Goal: Use online tool/utility: Utilize a website feature to perform a specific function

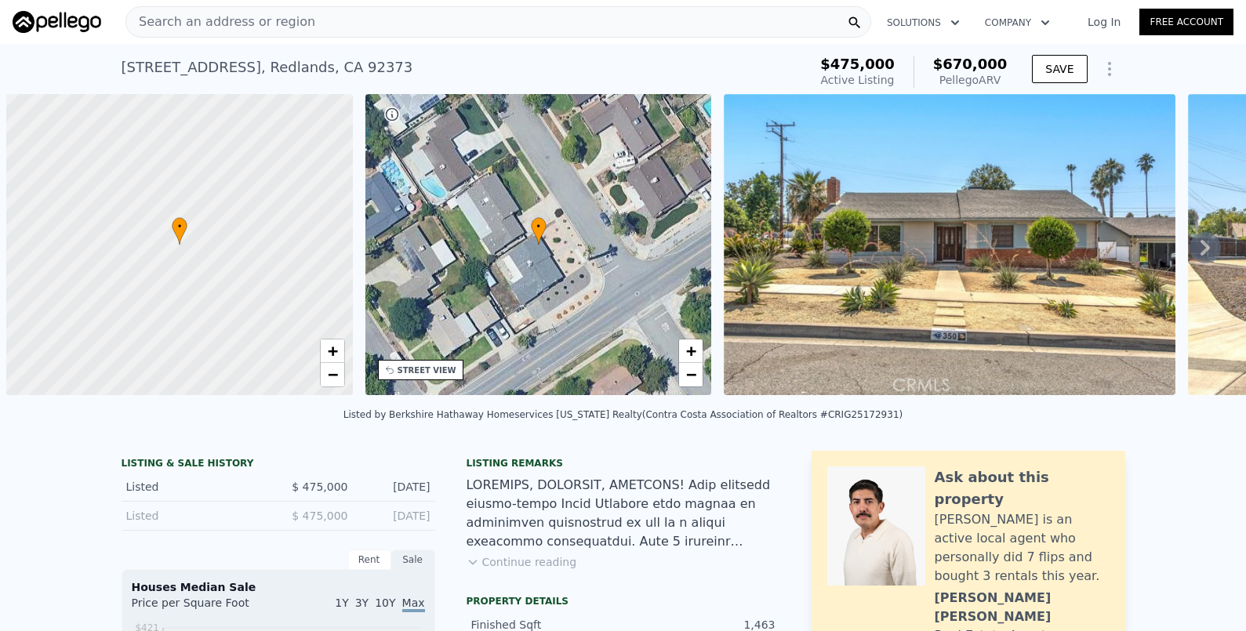
scroll to position [0, 6]
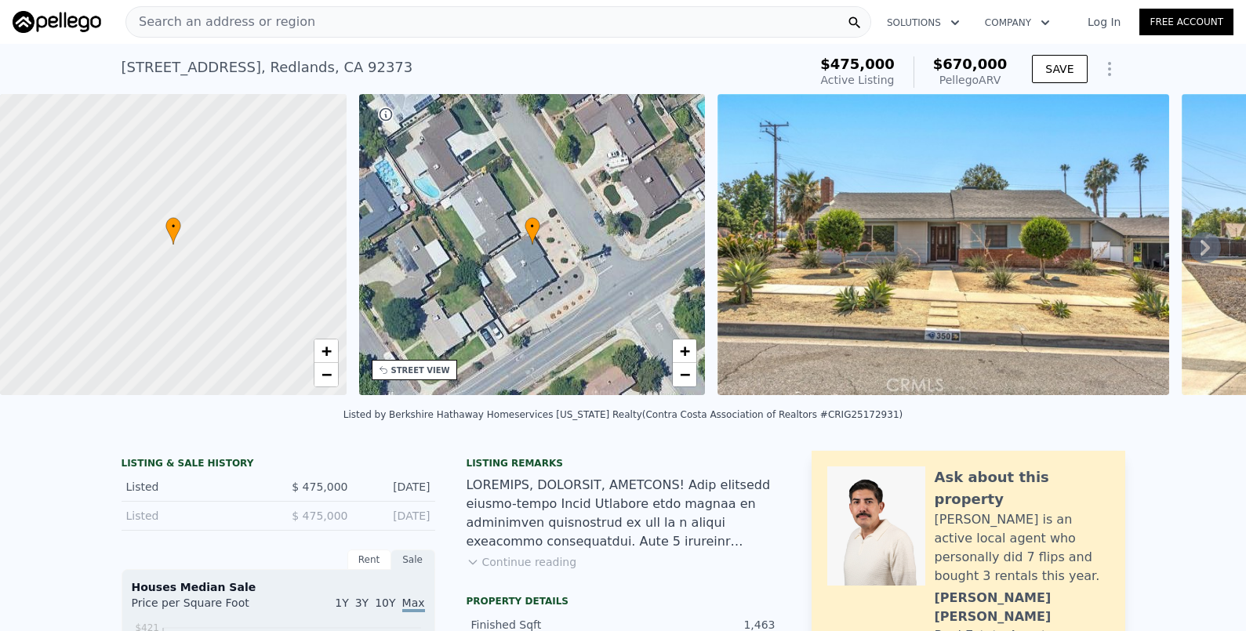
click at [536, 570] on button "Continue reading" at bounding box center [522, 562] width 111 height 16
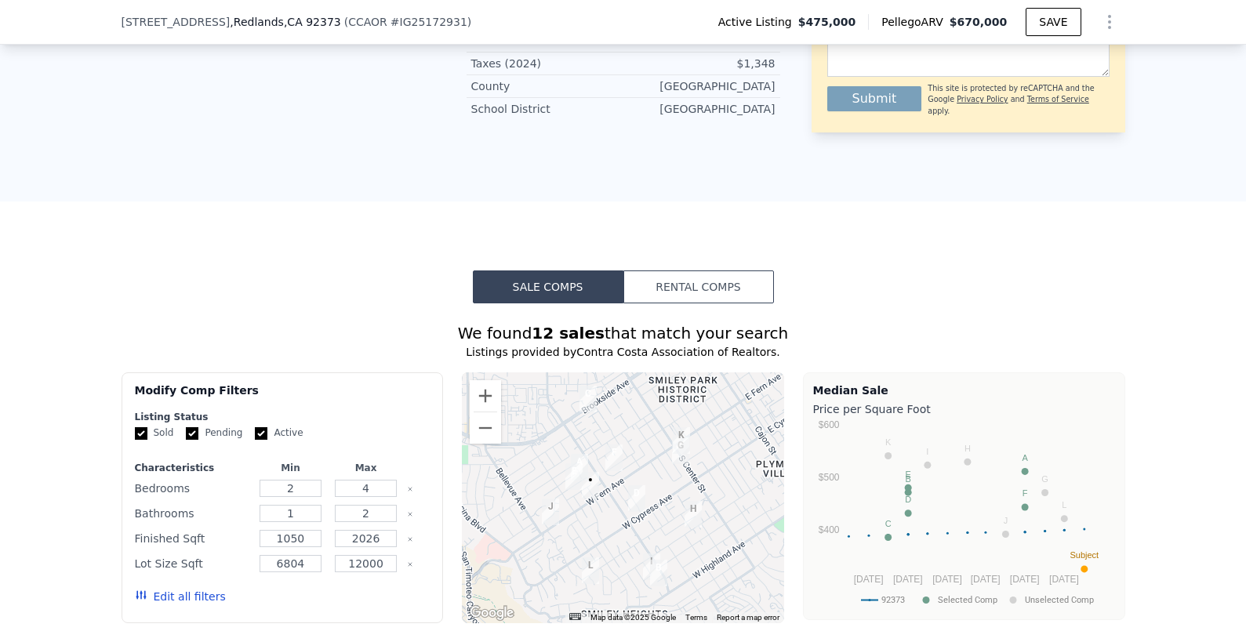
scroll to position [2548, 0]
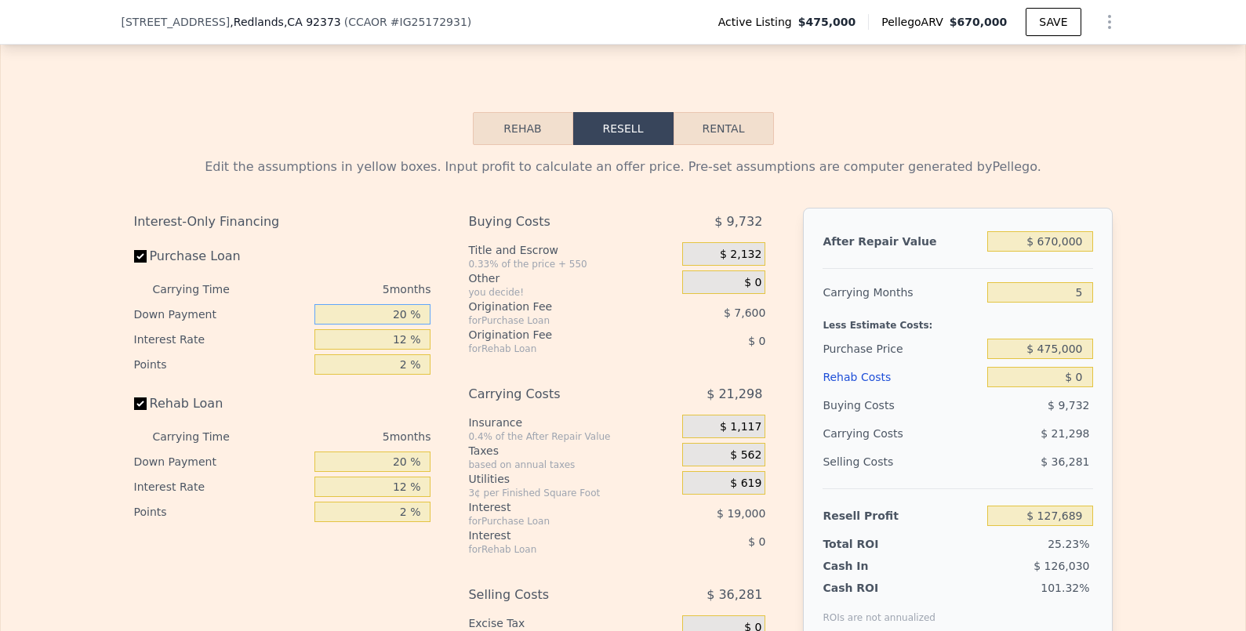
drag, startPoint x: 354, startPoint y: 299, endPoint x: 475, endPoint y: 297, distance: 121.6
click at [475, 297] on div "Interest-Only Financing Purchase Loan Carrying Time 5 months Down Payment 20 % …" at bounding box center [623, 468] width 979 height 521
type input "10 %"
type input "$ 124,364"
type input "10 %"
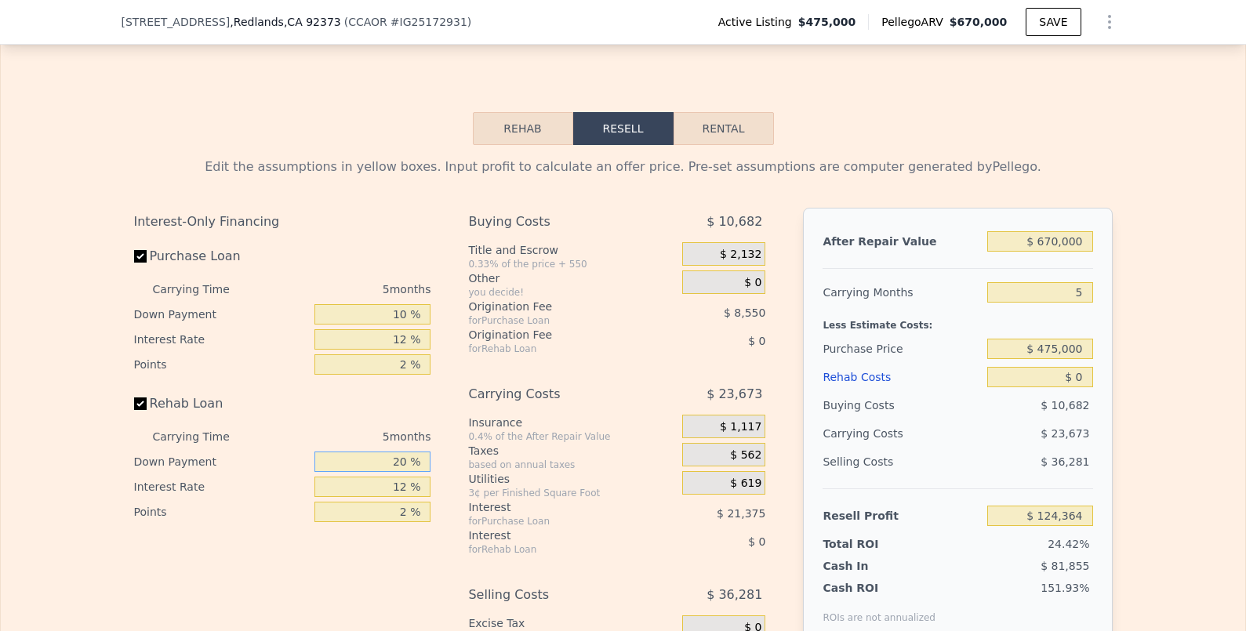
click at [369, 452] on input "20 %" at bounding box center [372, 462] width 116 height 20
drag, startPoint x: 367, startPoint y: 448, endPoint x: 430, endPoint y: 445, distance: 62.8
click at [430, 445] on div "Interest-Only Financing Purchase Loan Carrying Time 5 months Down Payment 10 % …" at bounding box center [289, 468] width 310 height 521
type input "10 %"
click at [372, 532] on div "Interest-Only Financing Purchase Loan Carrying Time 5 months Down Payment 10 % …" at bounding box center [289, 468] width 310 height 521
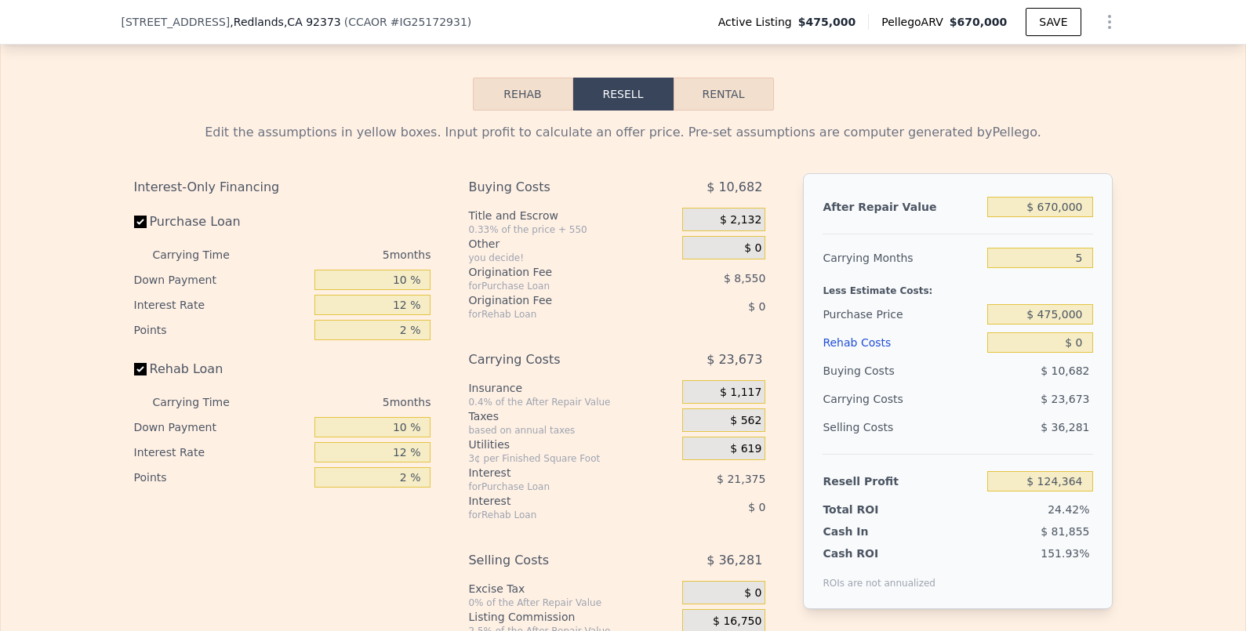
scroll to position [2583, 0]
drag, startPoint x: 365, startPoint y: 293, endPoint x: 447, endPoint y: 294, distance: 81.6
click at [447, 294] on div "Interest-Only Financing Purchase Loan Carrying Time 5 months Down Payment 10 % …" at bounding box center [623, 433] width 979 height 521
type input "10 %"
type input "$ 127,924"
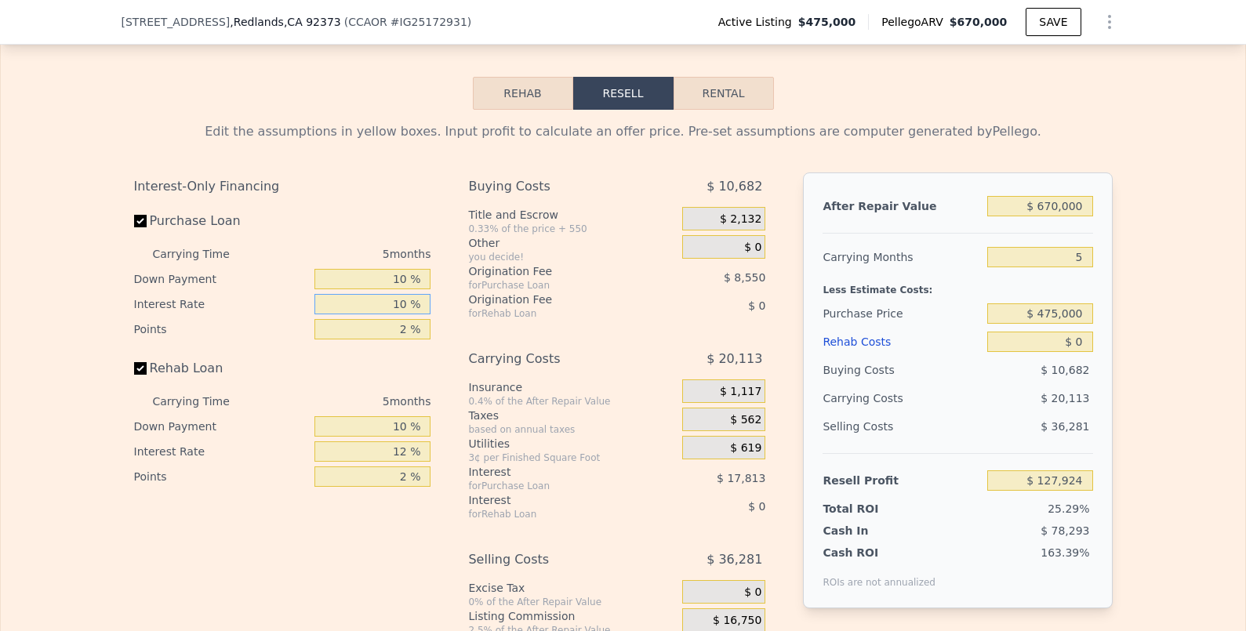
type input "10 %"
drag, startPoint x: 376, startPoint y: 433, endPoint x: 435, endPoint y: 442, distance: 60.3
click at [435, 442] on div "Interest-Only Financing Purchase Loan Carrying Time 5 months Down Payment 10 % …" at bounding box center [289, 433] width 310 height 521
type input "10 %"
click at [751, 503] on div "Buying Costs $ 10,682 Title and Escrow 0.33% of the price + 550 $ 2,132 Other y…" at bounding box center [616, 433] width 297 height 521
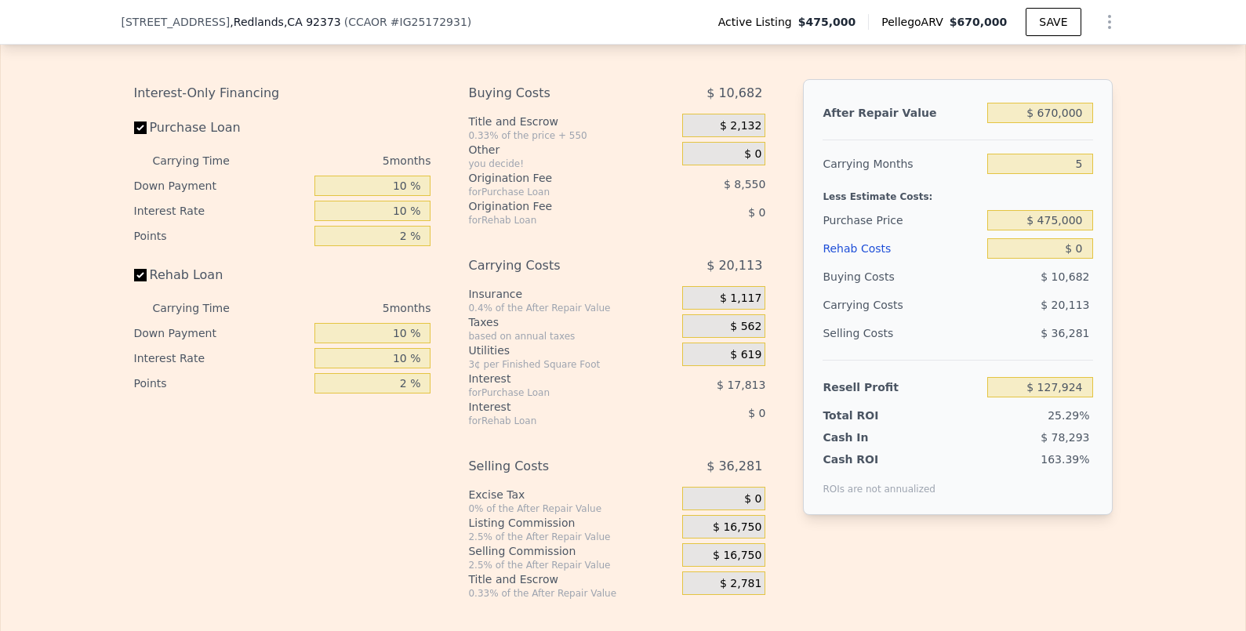
scroll to position [2713, 0]
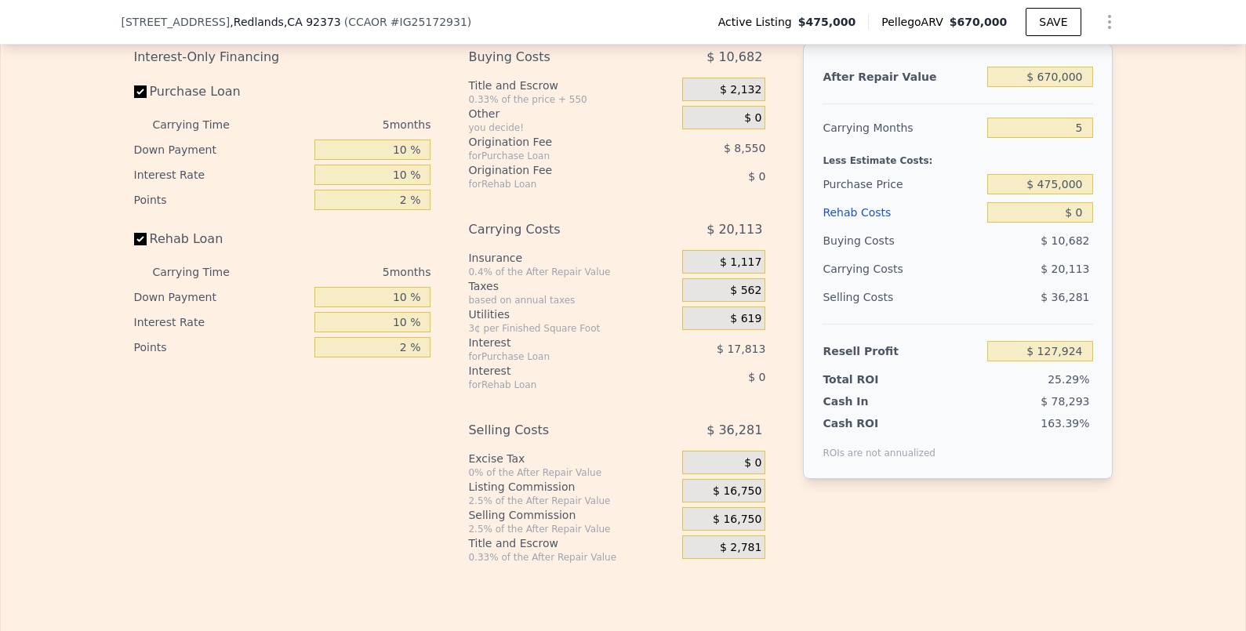
click at [715, 509] on div "$ 16,750" at bounding box center [723, 519] width 83 height 24
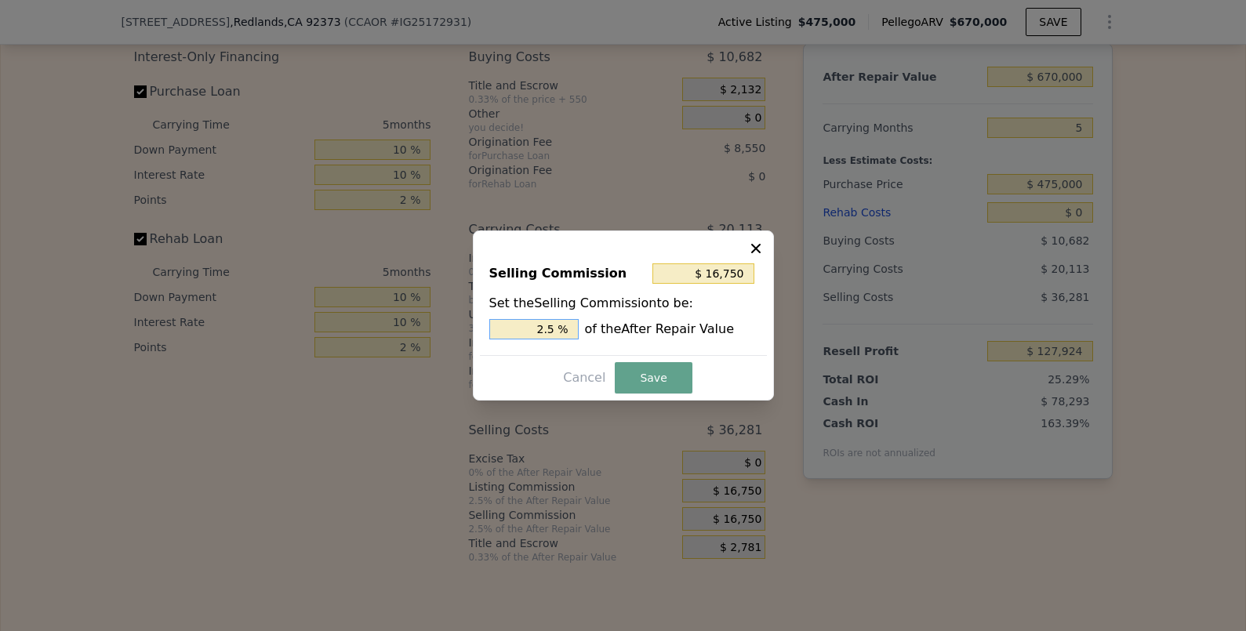
drag, startPoint x: 518, startPoint y: 329, endPoint x: 596, endPoint y: 335, distance: 77.9
click at [595, 335] on div "2.5 % of the After Repair Value" at bounding box center [623, 329] width 268 height 20
type input "$ 0"
type input "0 %"
click at [640, 376] on button "Save" at bounding box center [653, 377] width 77 height 31
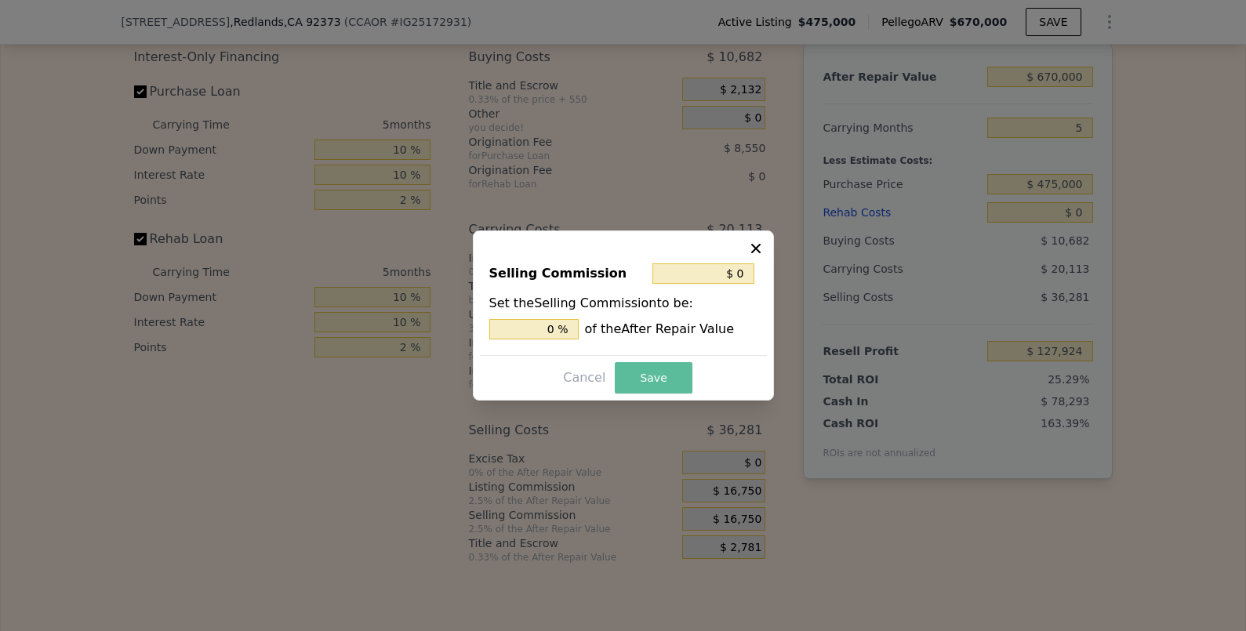
type input "$ 144,674"
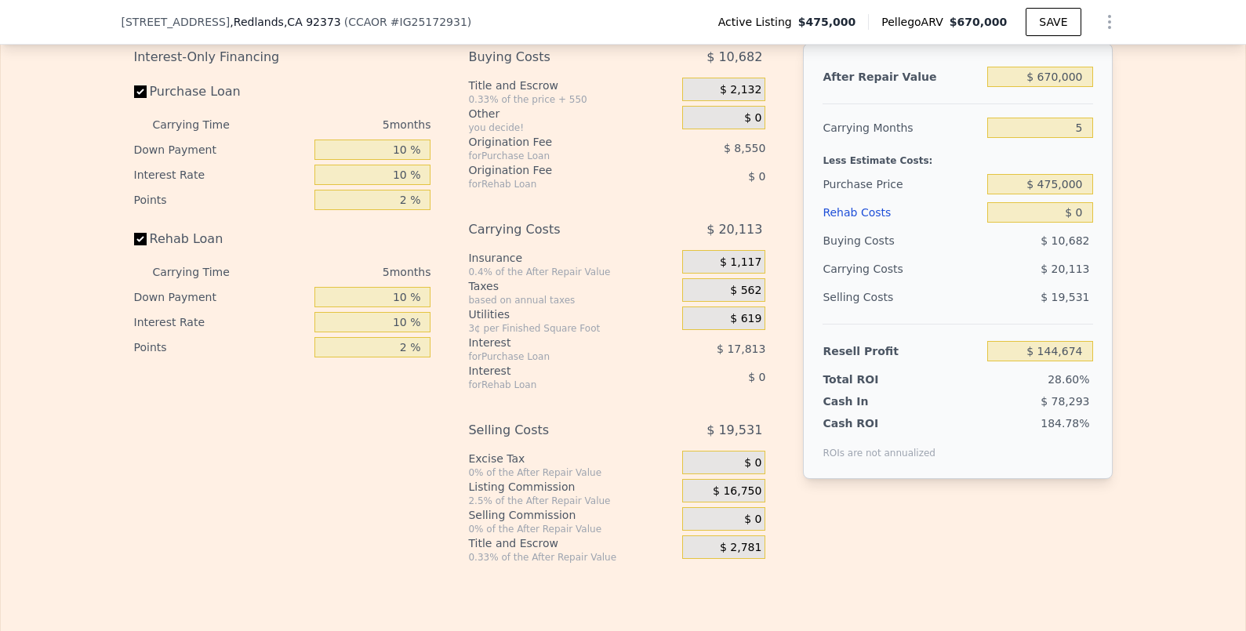
click at [690, 479] on div "$ 16,750" at bounding box center [723, 491] width 83 height 24
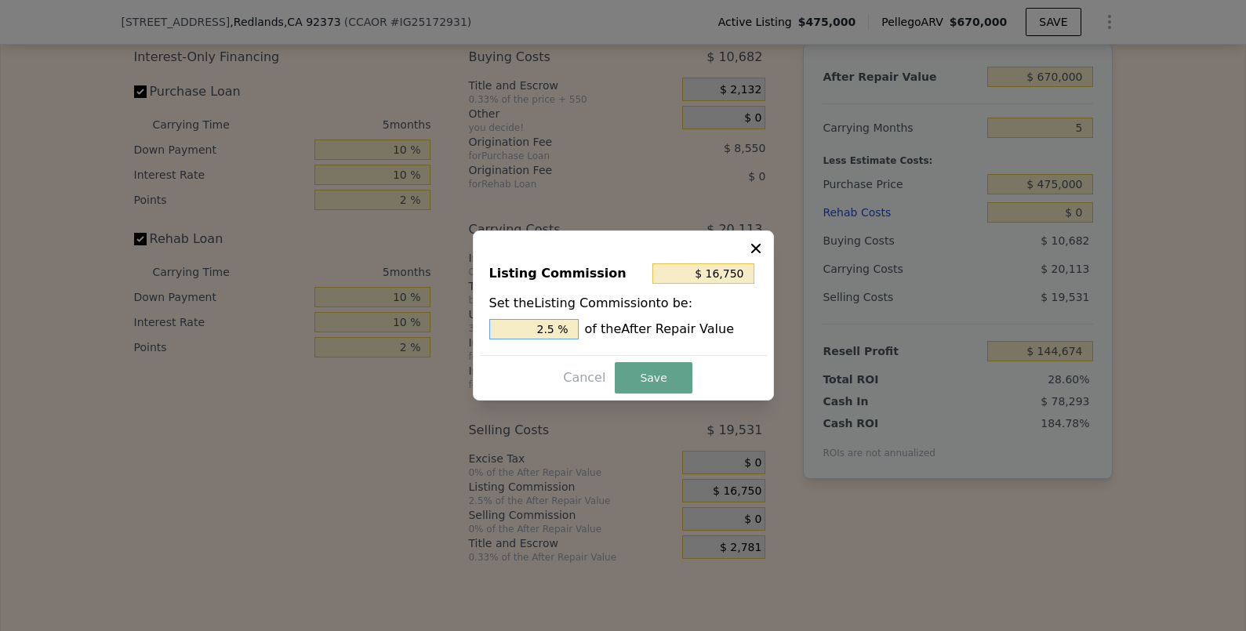
drag, startPoint x: 532, startPoint y: 328, endPoint x: 646, endPoint y: 336, distance: 114.8
click at [646, 336] on div "2.5 % of the After Repair Value" at bounding box center [623, 329] width 268 height 20
type input "$ 0"
type input "0 %"
click at [645, 385] on button "Save" at bounding box center [653, 377] width 77 height 31
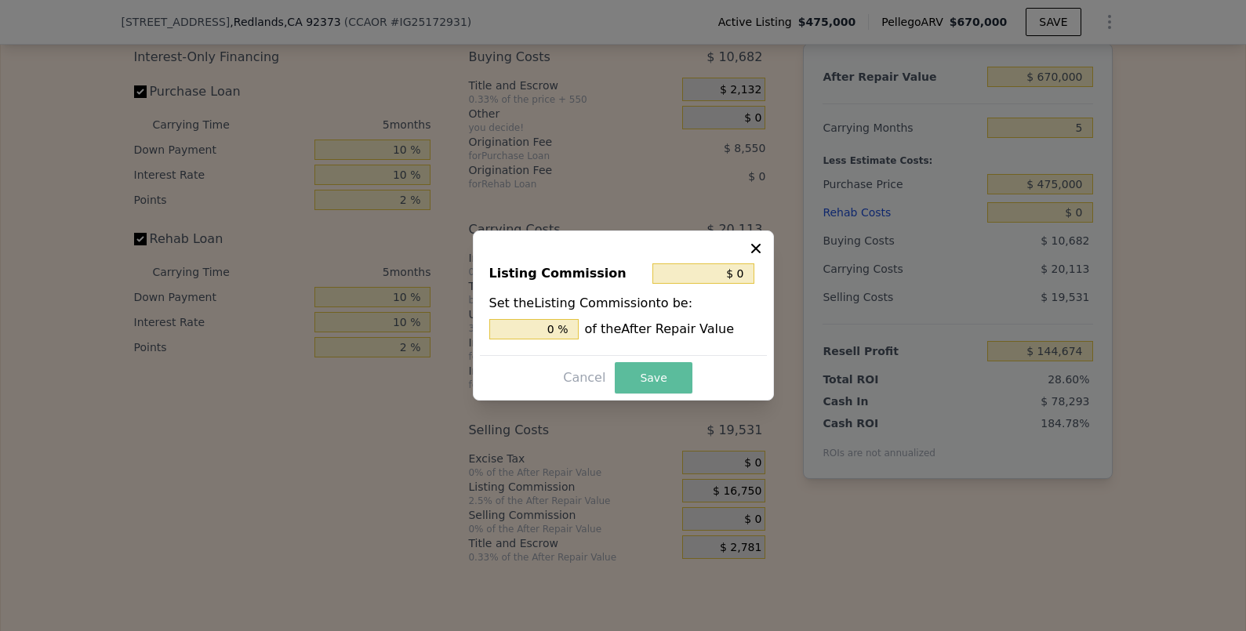
type input "$ 161,424"
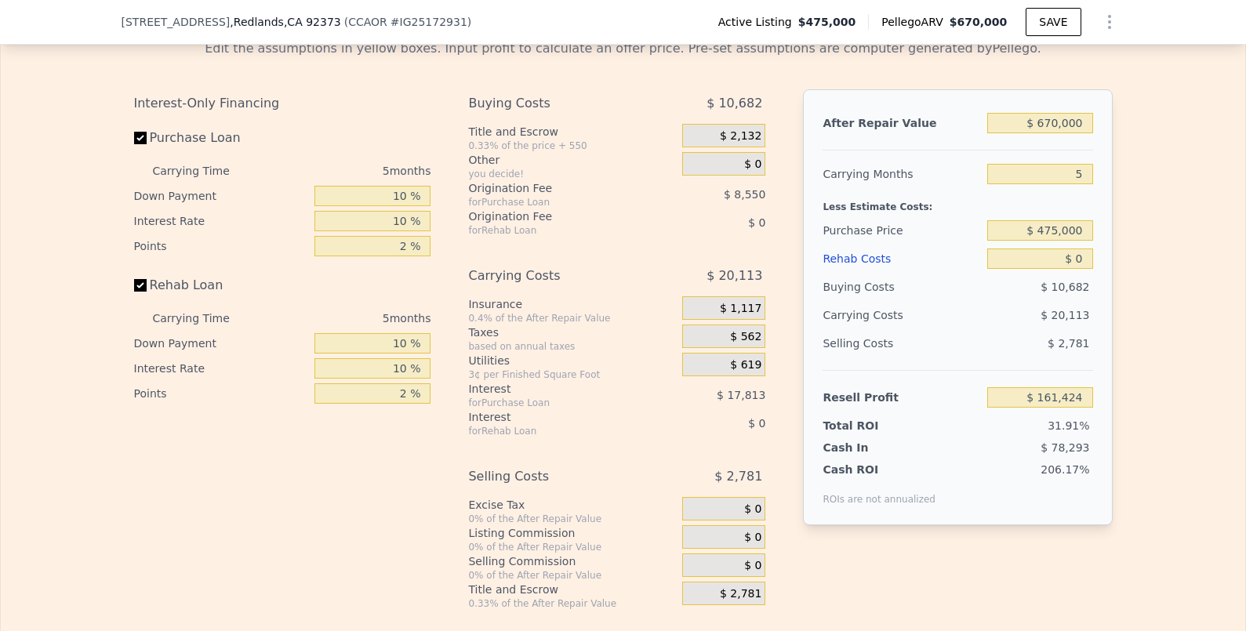
scroll to position [2665, 0]
drag, startPoint x: 1027, startPoint y: 164, endPoint x: 1095, endPoint y: 162, distance: 68.2
click at [1095, 162] on div "After Repair Value $ 670,000 Carrying Months 5 Less Estimate Costs: Purchase Pr…" at bounding box center [957, 309] width 309 height 436
type input "7"
type input "$ 153,380"
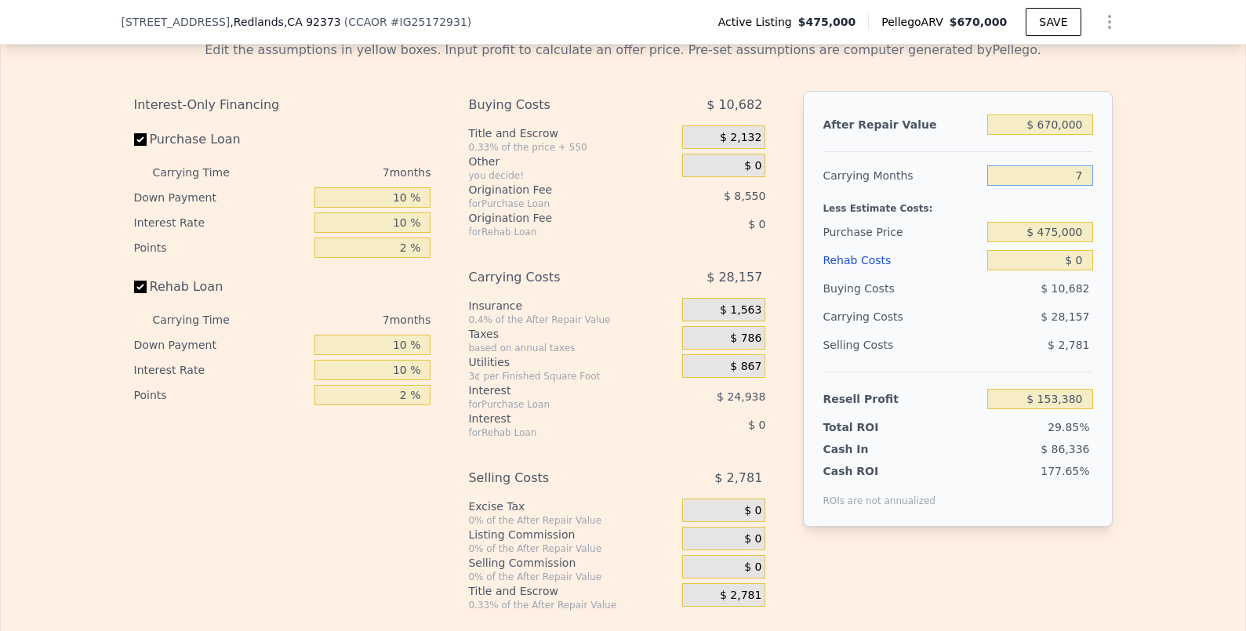
drag, startPoint x: 1030, startPoint y: 156, endPoint x: 1093, endPoint y: 157, distance: 62.7
click at [1093, 157] on div "After Repair Value $ 670,000 Carrying Months 7 Less Estimate Costs: Purchase Pr…" at bounding box center [957, 309] width 309 height 436
type input "4"
type input "$ 165,447"
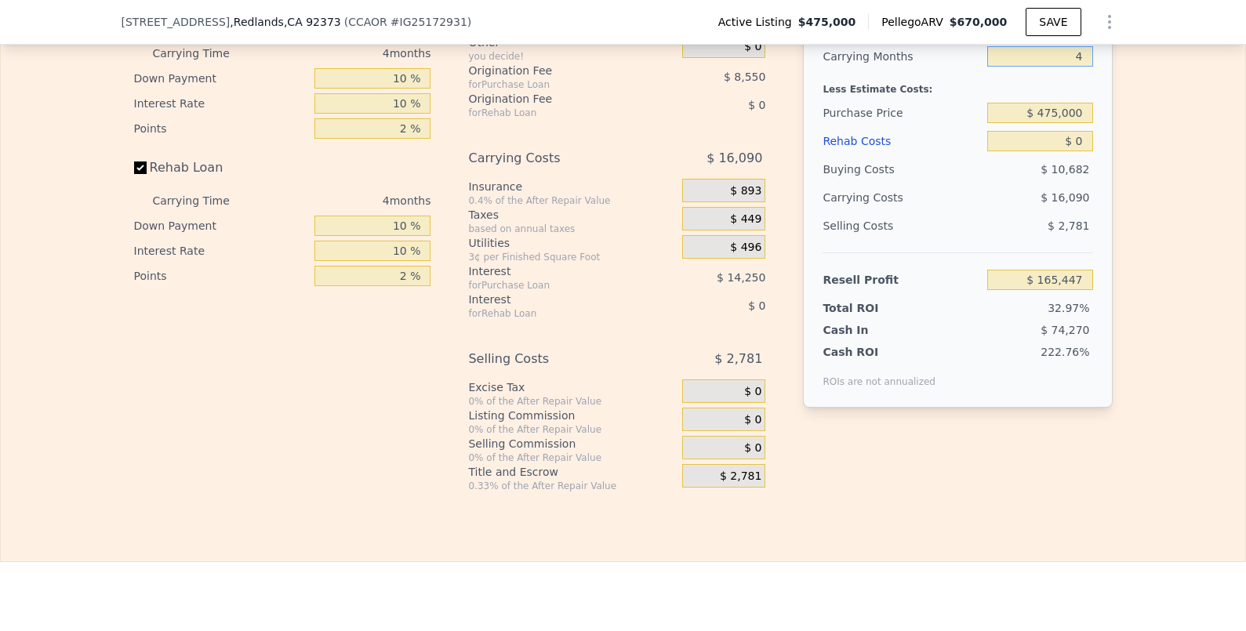
scroll to position [2781, 0]
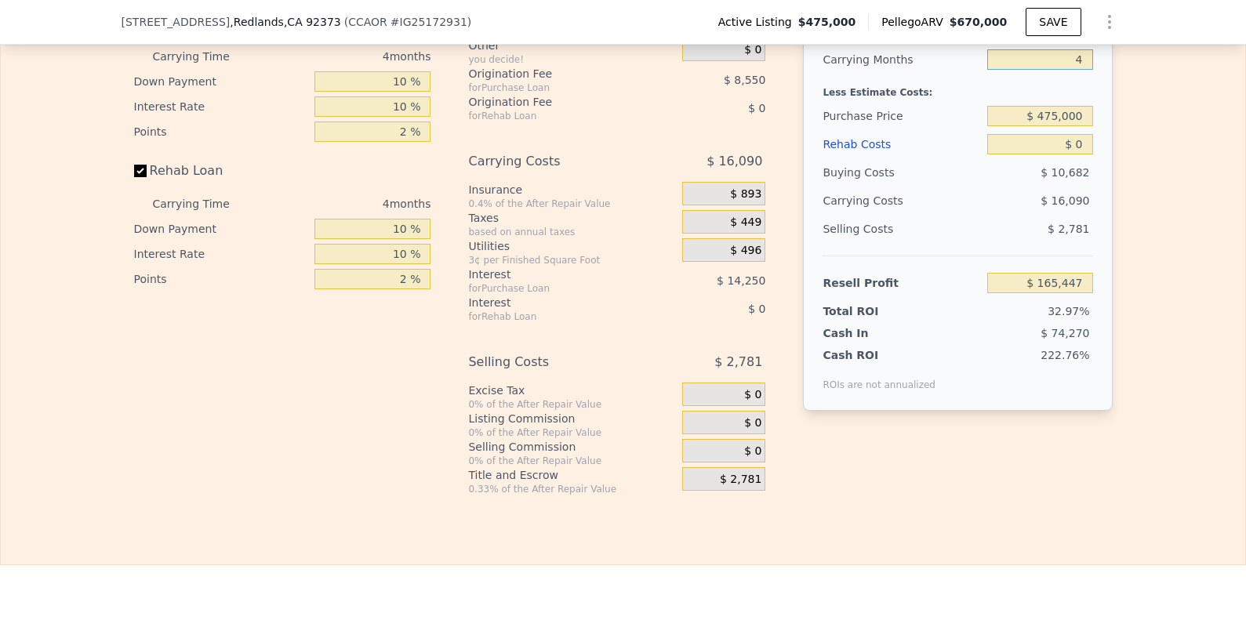
type input "4"
drag, startPoint x: 1035, startPoint y: 124, endPoint x: 1126, endPoint y: 125, distance: 91.0
click at [1126, 125] on div "Edit the assumptions in yellow boxes. Input profit to calculate an offer price.…" at bounding box center [623, 203] width 1245 height 583
type input "$ 5"
type input "$ 165,442"
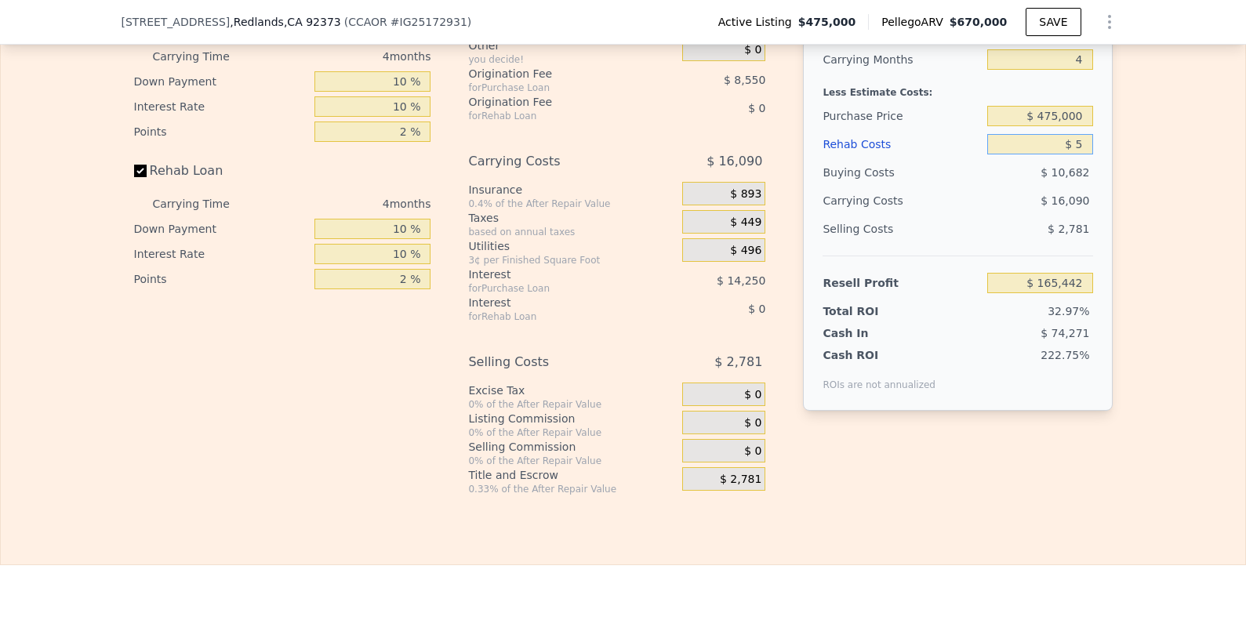
type input "$ 50"
type input "$ 165,396"
type input "$ 500"
type input "$ 164,922"
type input "$ 5,000"
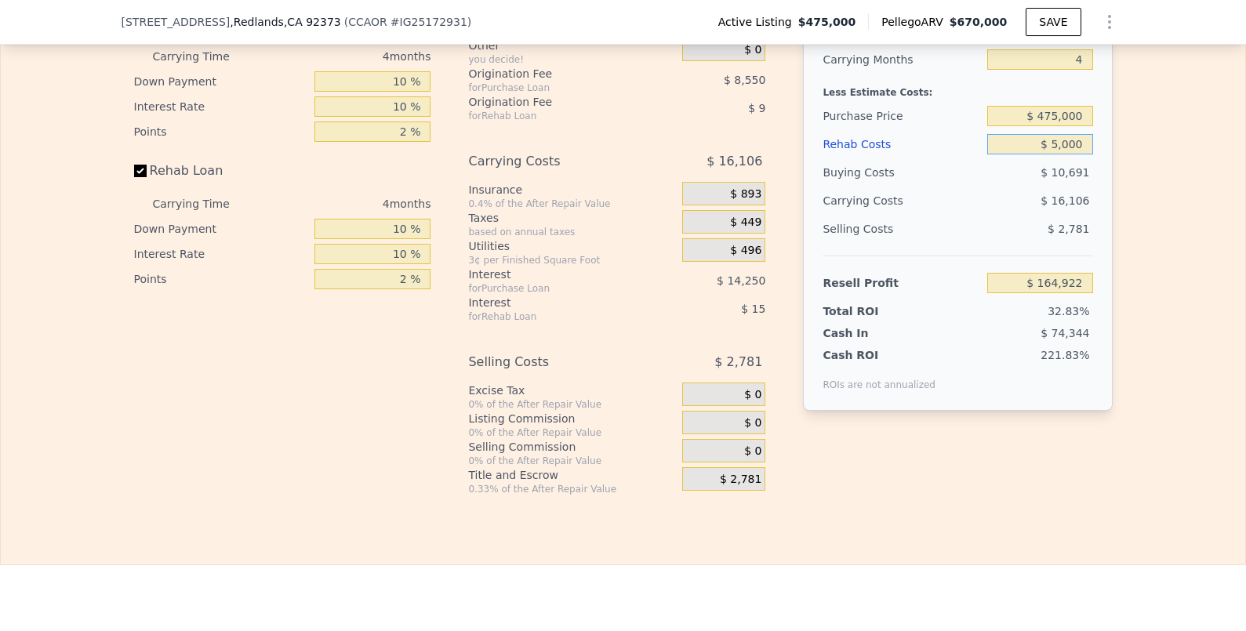
type input "$ 160,205"
type input "$ 50,000"
type input "$ 113,047"
type input "$ 50,000"
click at [1187, 287] on div "Edit the assumptions in yellow boxes. Input profit to calculate an offer price.…" at bounding box center [623, 203] width 1245 height 583
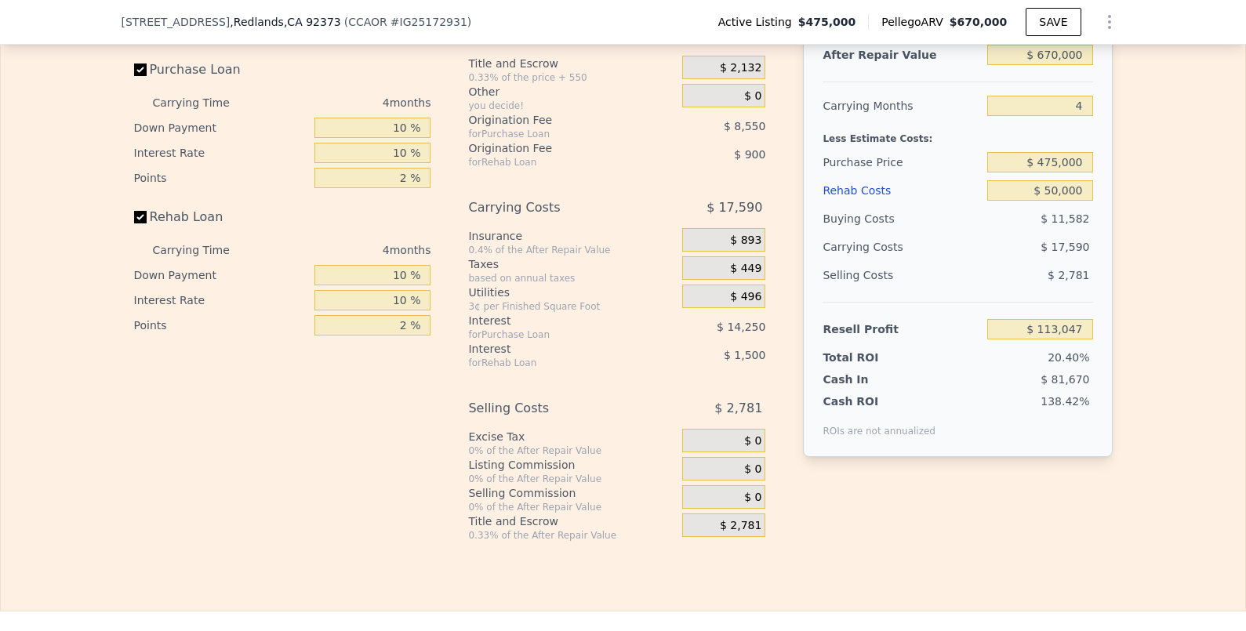
scroll to position [2588, 0]
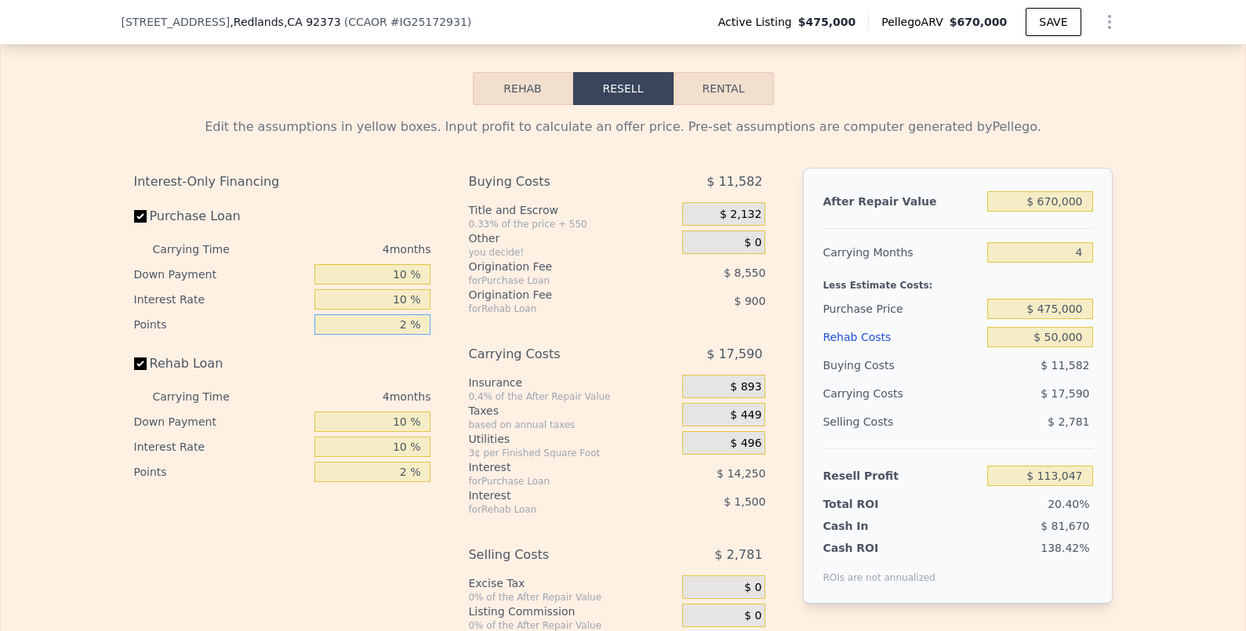
drag, startPoint x: 365, startPoint y: 303, endPoint x: 460, endPoint y: 296, distance: 95.9
click at [460, 296] on div "Interest-Only Financing Purchase Loan Carrying Time 4 months Down Payment 10 % …" at bounding box center [623, 428] width 979 height 521
drag, startPoint x: 340, startPoint y: 308, endPoint x: 456, endPoint y: 321, distance: 117.5
click at [456, 321] on div "Interest-Only Financing Purchase Loan Carrying Time 4 months Down Payment 10 % …" at bounding box center [623, 428] width 979 height 521
type input "1 %"
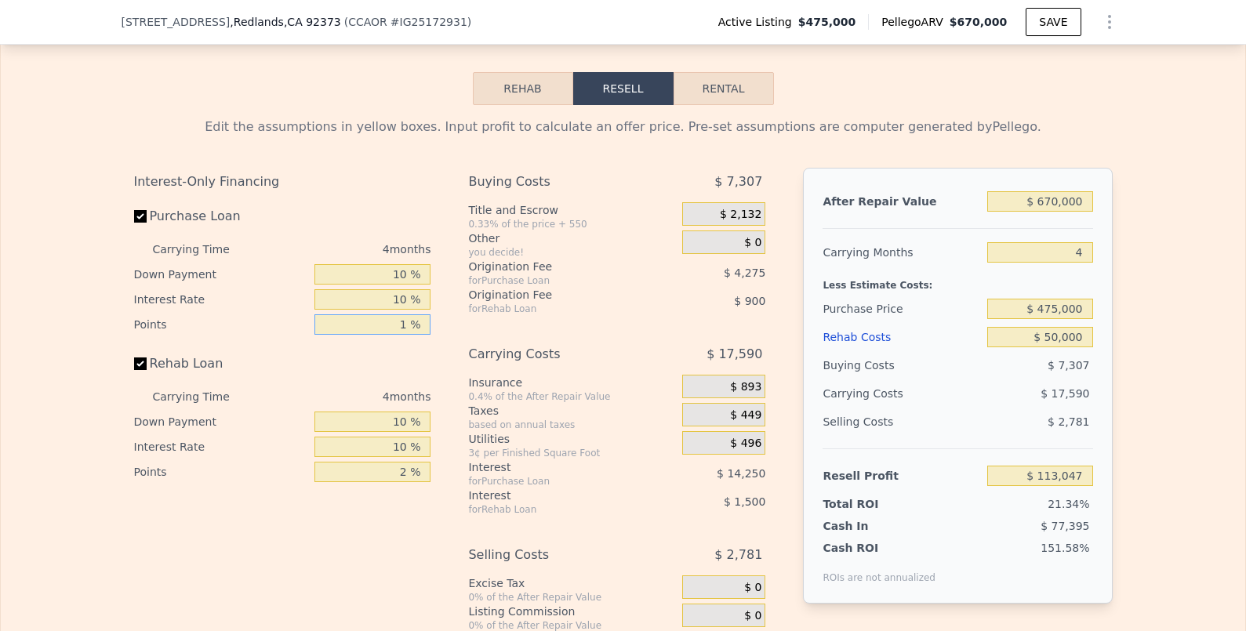
type input "$ 117,322"
type input "1 %"
click at [375, 467] on div "Interest-Only Financing Purchase Loan Carrying Time 4 months Down Payment 10 % …" at bounding box center [289, 428] width 310 height 521
drag, startPoint x: 366, startPoint y: 461, endPoint x: 434, endPoint y: 452, distance: 68.9
click at [434, 452] on div "Interest-Only Financing Purchase Loan Carrying Time 4 months Down Payment 10 % …" at bounding box center [289, 428] width 310 height 521
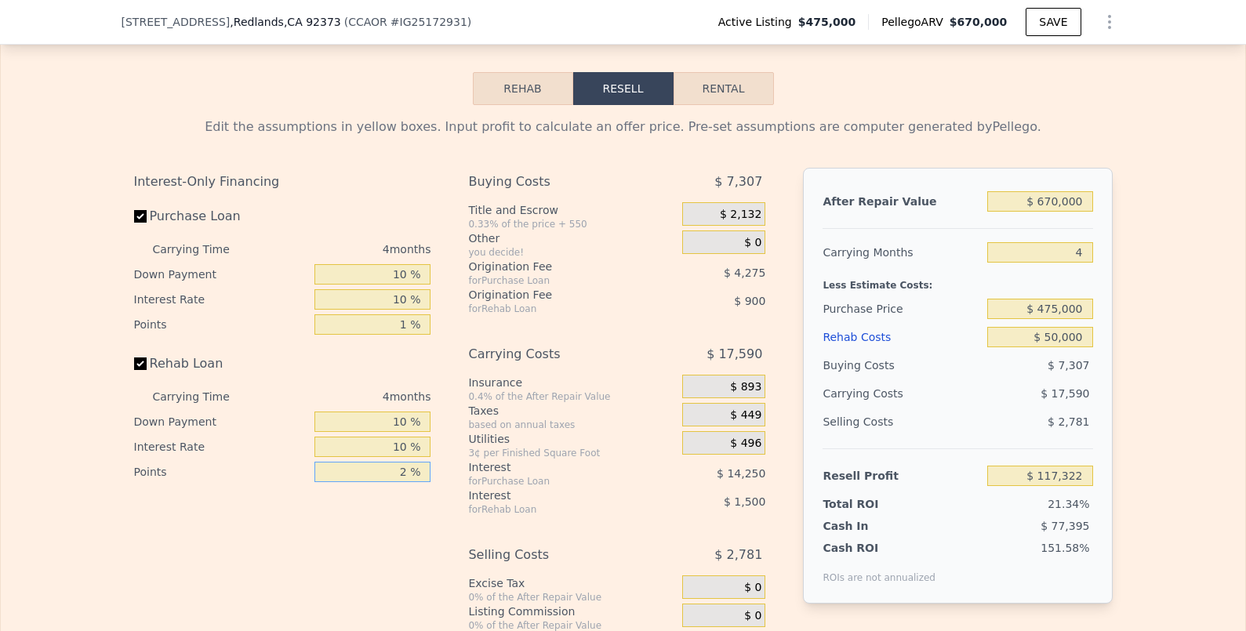
type input "1 %"
type input "$ 117,772"
type input "1 %"
click at [572, 488] on div "Interest" at bounding box center [555, 496] width 175 height 16
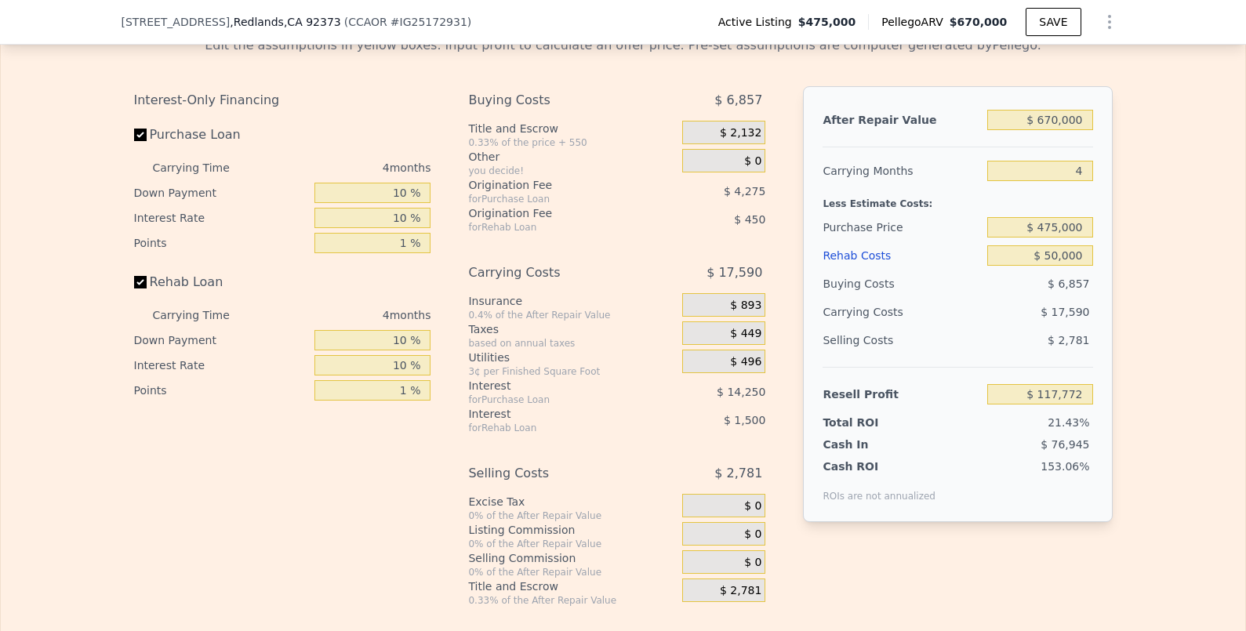
scroll to position [2700, 0]
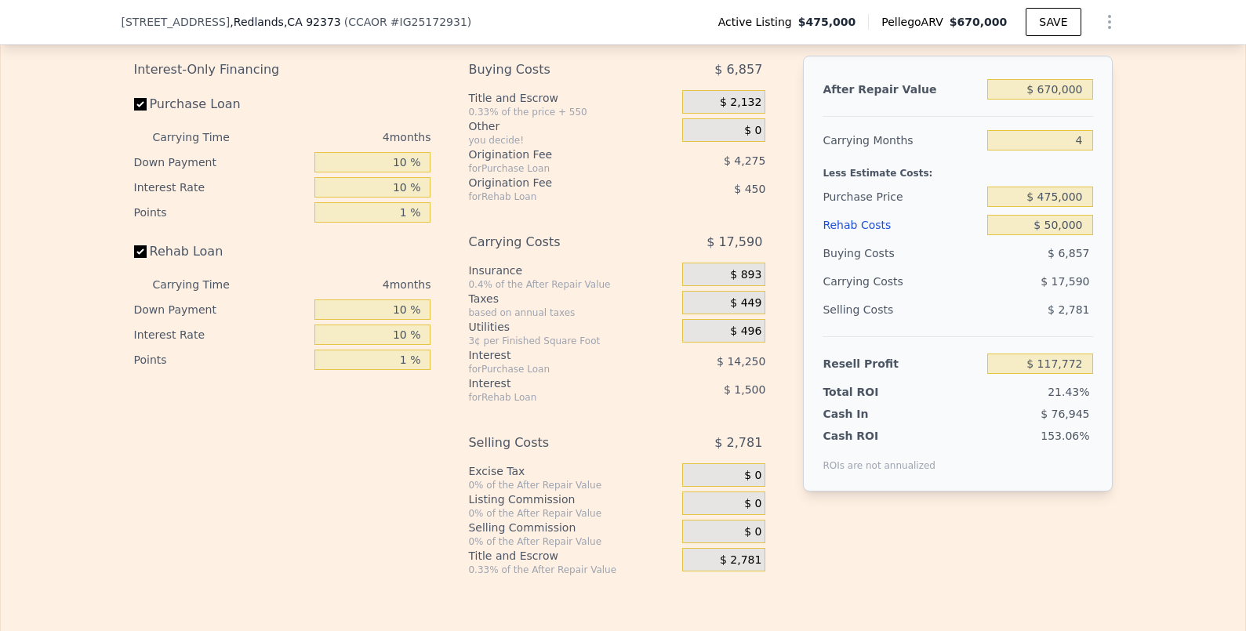
click at [732, 492] on div "$ 0" at bounding box center [723, 504] width 83 height 24
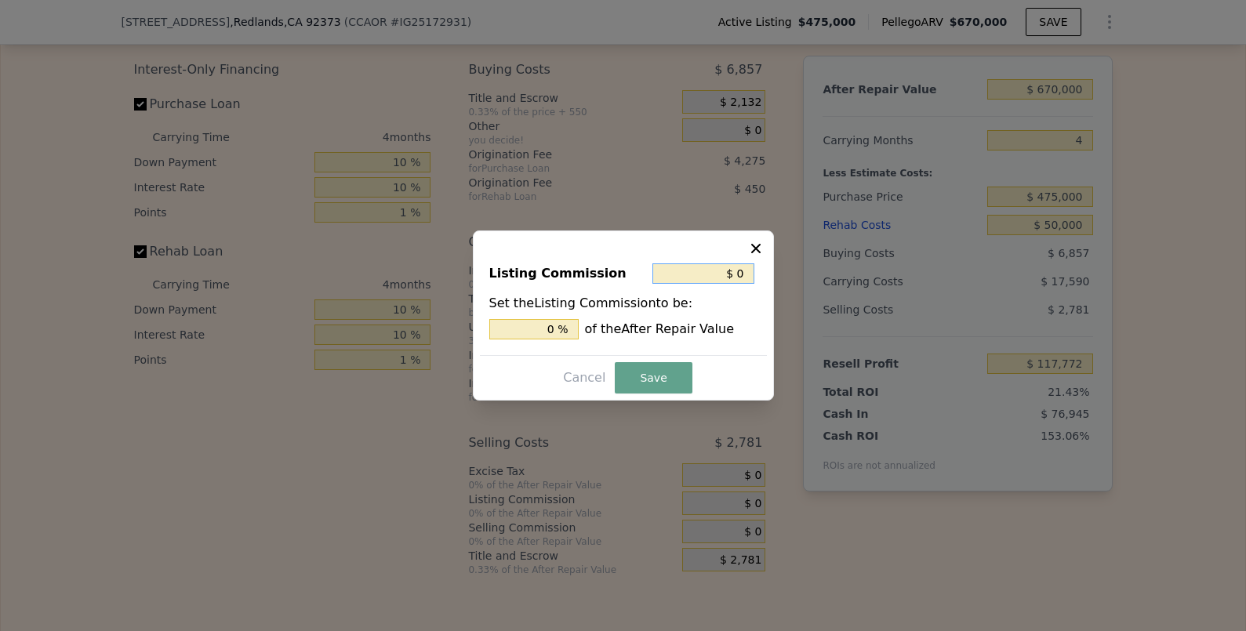
click at [693, 274] on input "$ 0" at bounding box center [703, 274] width 102 height 20
drag, startPoint x: 533, startPoint y: 333, endPoint x: 657, endPoint y: 336, distance: 123.9
click at [651, 335] on div "0 % of the After Repair Value" at bounding box center [623, 329] width 268 height 20
type input "$ 13,400"
type input "2 %"
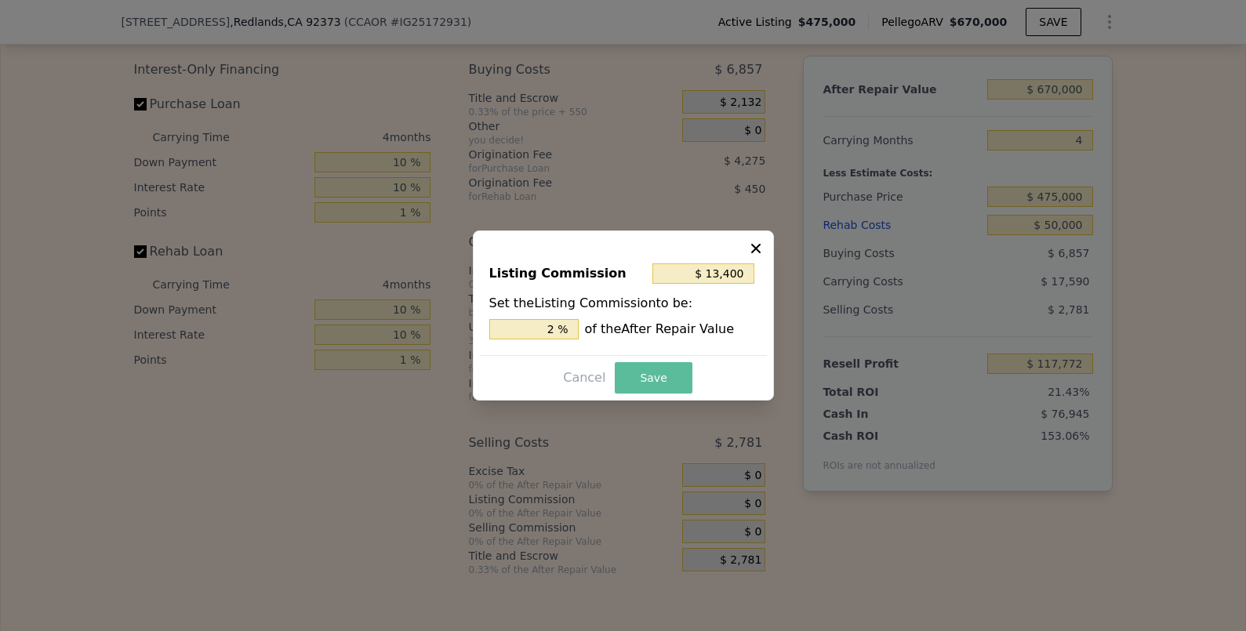
click at [667, 374] on button "Save" at bounding box center [653, 377] width 77 height 31
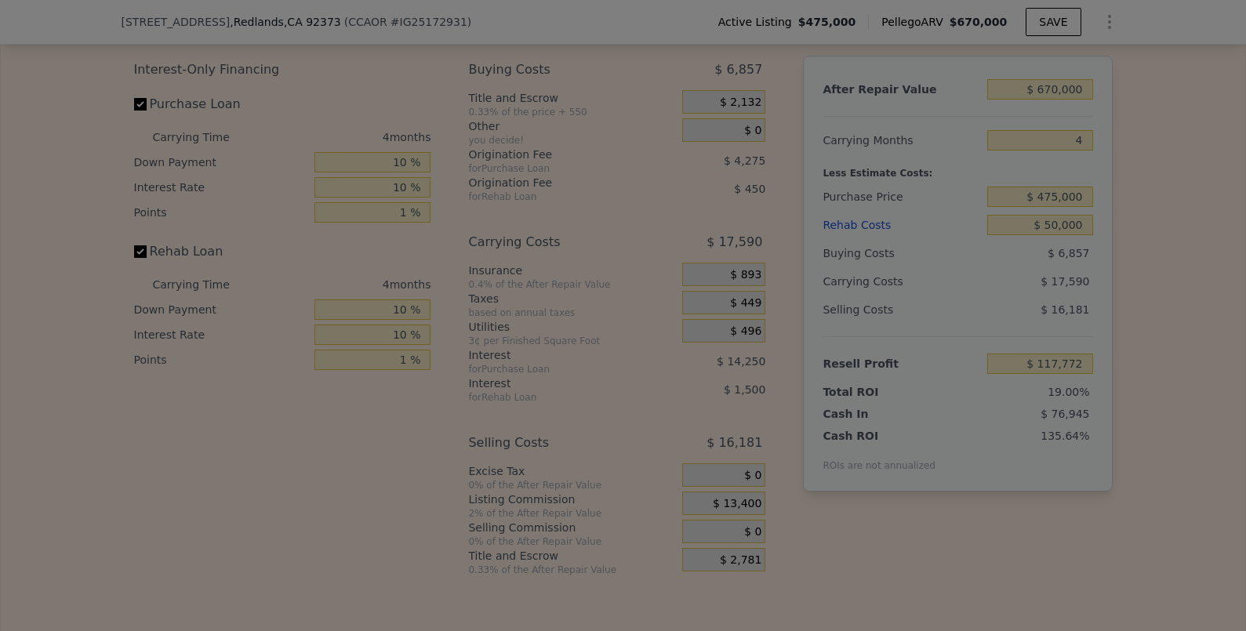
type input "$ 104,372"
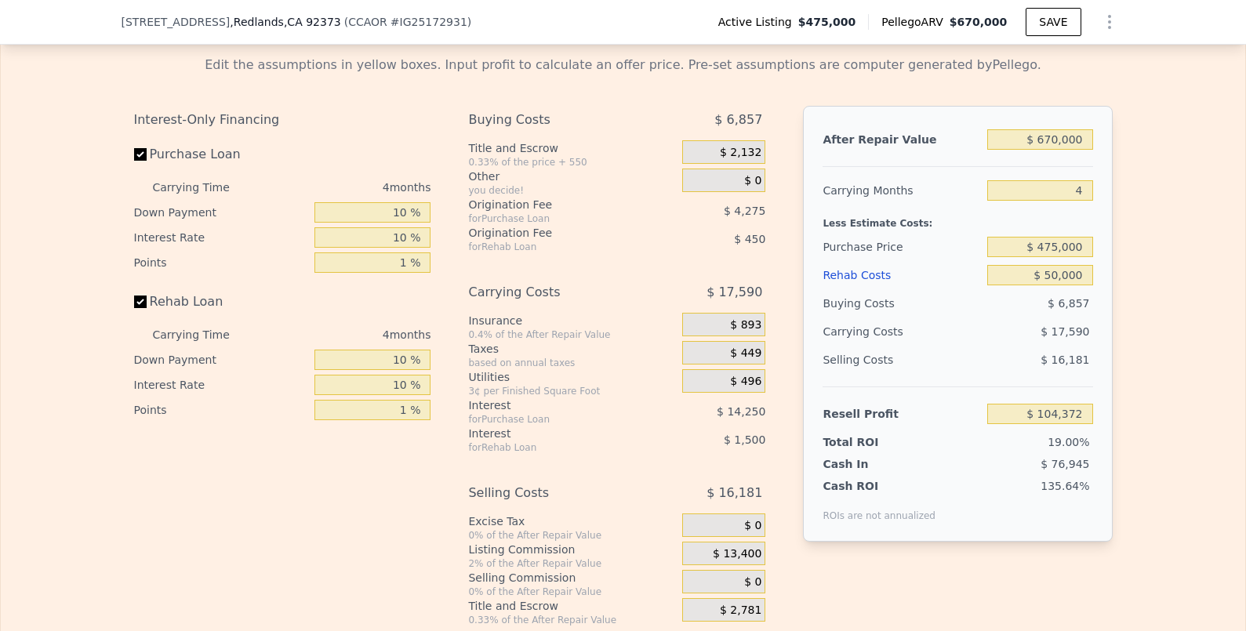
scroll to position [2649, 0]
drag, startPoint x: 359, startPoint y: 196, endPoint x: 489, endPoint y: 194, distance: 130.2
click at [489, 194] on div "Interest-Only Financing Purchase Loan Carrying Time 4 months Down Payment 10 % …" at bounding box center [623, 367] width 979 height 521
type input "5 %"
type input "$ 103,346"
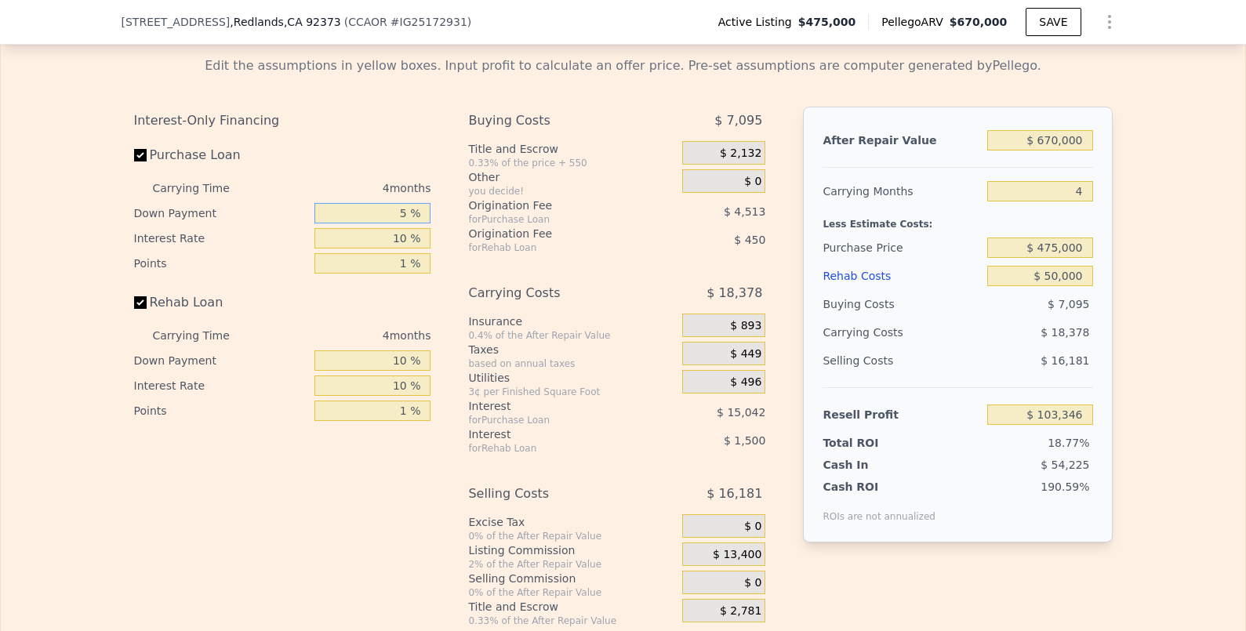
type input "5 %"
click at [370, 351] on input "10 %" at bounding box center [372, 361] width 116 height 20
drag, startPoint x: 369, startPoint y: 346, endPoint x: 540, endPoint y: 347, distance: 171.0
click at [541, 351] on div "Interest-Only Financing Purchase Loan Carrying Time 4 months Down Payment 5 % I…" at bounding box center [623, 367] width 979 height 521
type input "5 %"
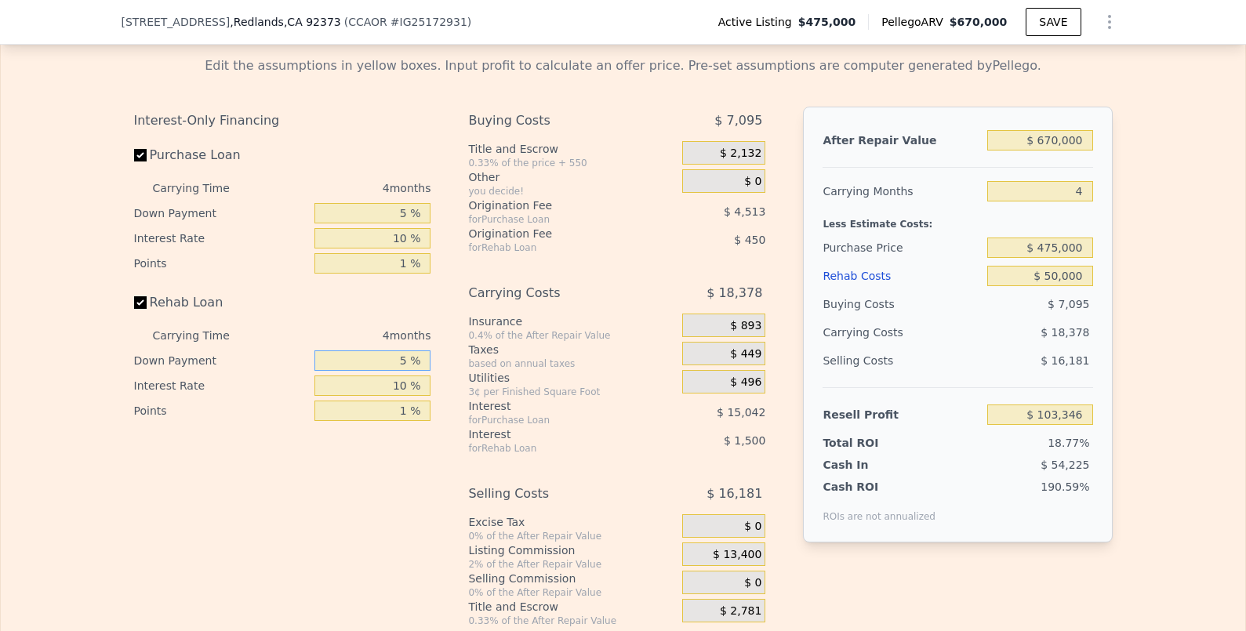
type input "$ 103,237"
type input "5 %"
click at [209, 539] on div "Interest-Only Financing Purchase Loan Carrying Time 4 months Down Payment 5 % I…" at bounding box center [289, 367] width 310 height 521
click at [202, 503] on div "Interest-Only Financing Purchase Loan Carrying Time 4 months Down Payment 5 % I…" at bounding box center [289, 367] width 310 height 521
click at [149, 504] on div "Interest-Only Financing Purchase Loan Carrying Time 4 months Down Payment 5 % I…" at bounding box center [289, 367] width 310 height 521
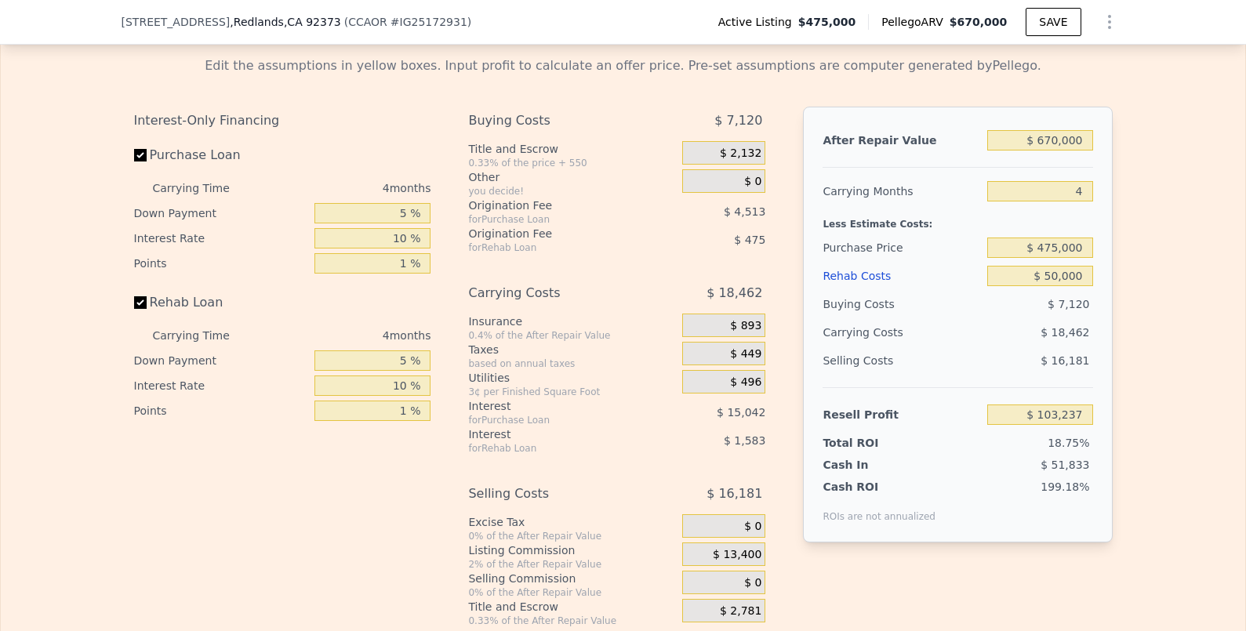
click at [176, 457] on div "Interest-Only Financing Purchase Loan Carrying Time 4 months Down Payment 5 % I…" at bounding box center [289, 367] width 310 height 521
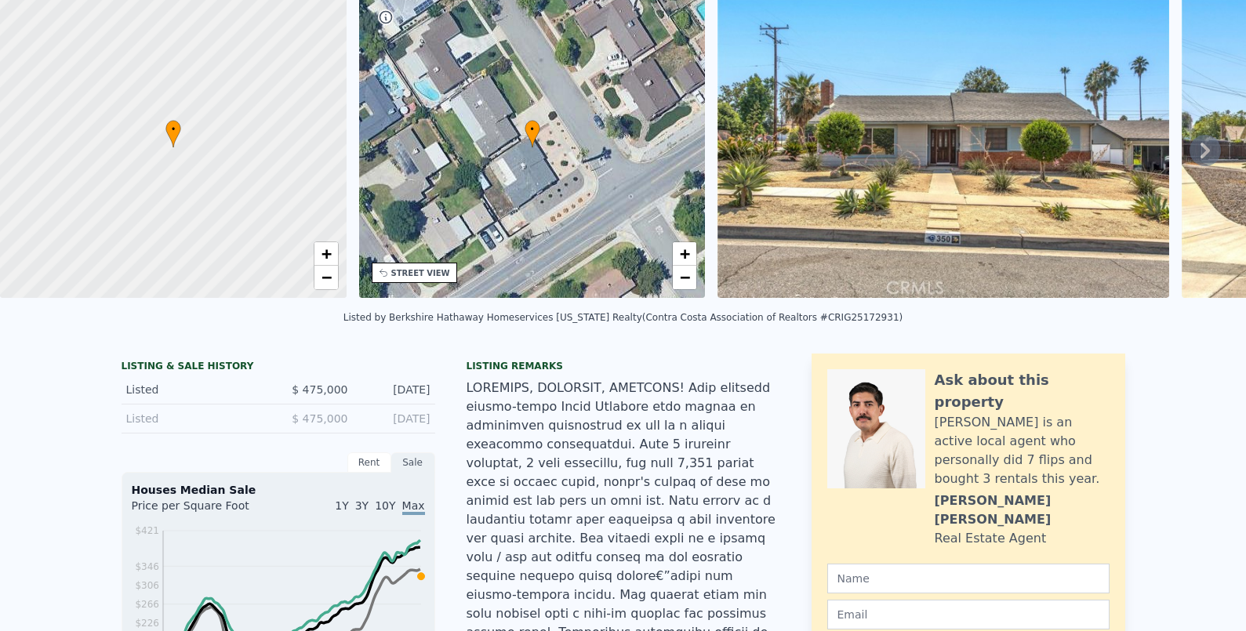
scroll to position [0, 0]
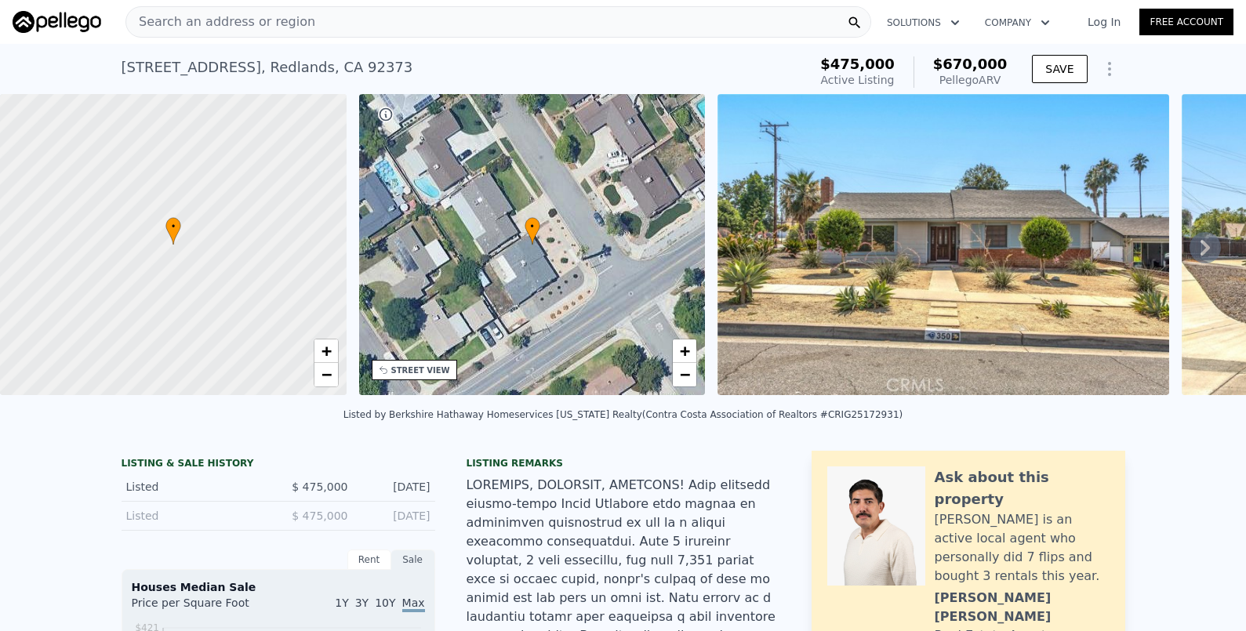
click at [271, 34] on div "Search an address or region" at bounding box center [220, 22] width 189 height 30
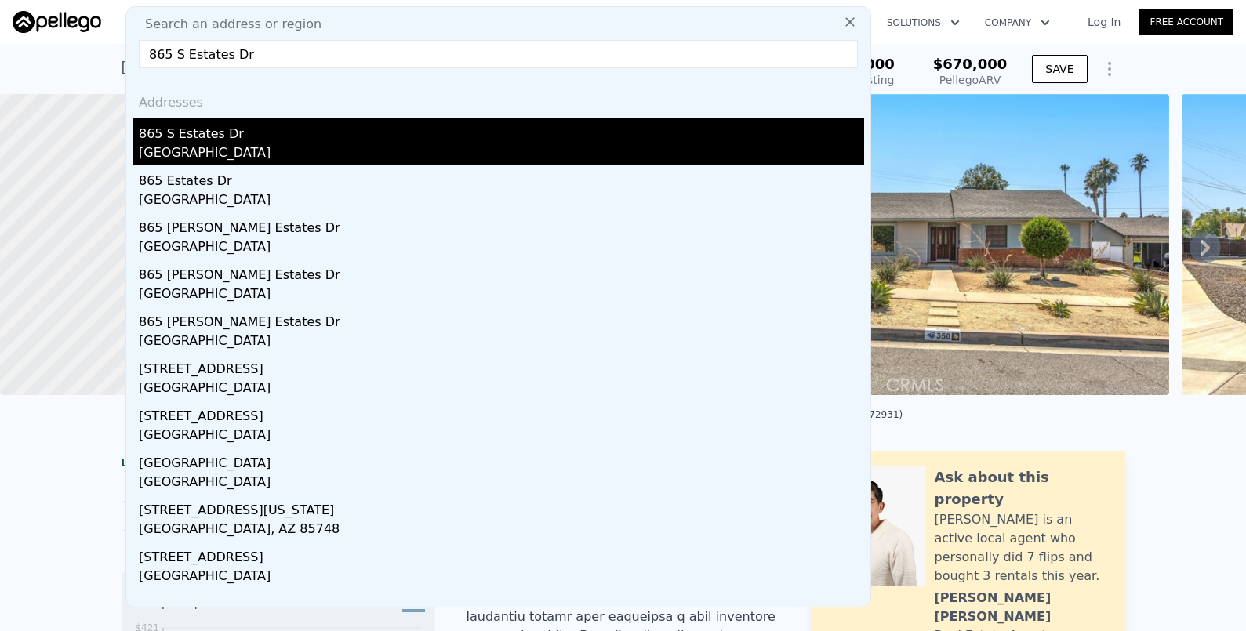
type input "865 S Estates Dr"
click at [259, 144] on div "Brentwood, CA 94513" at bounding box center [501, 155] width 725 height 22
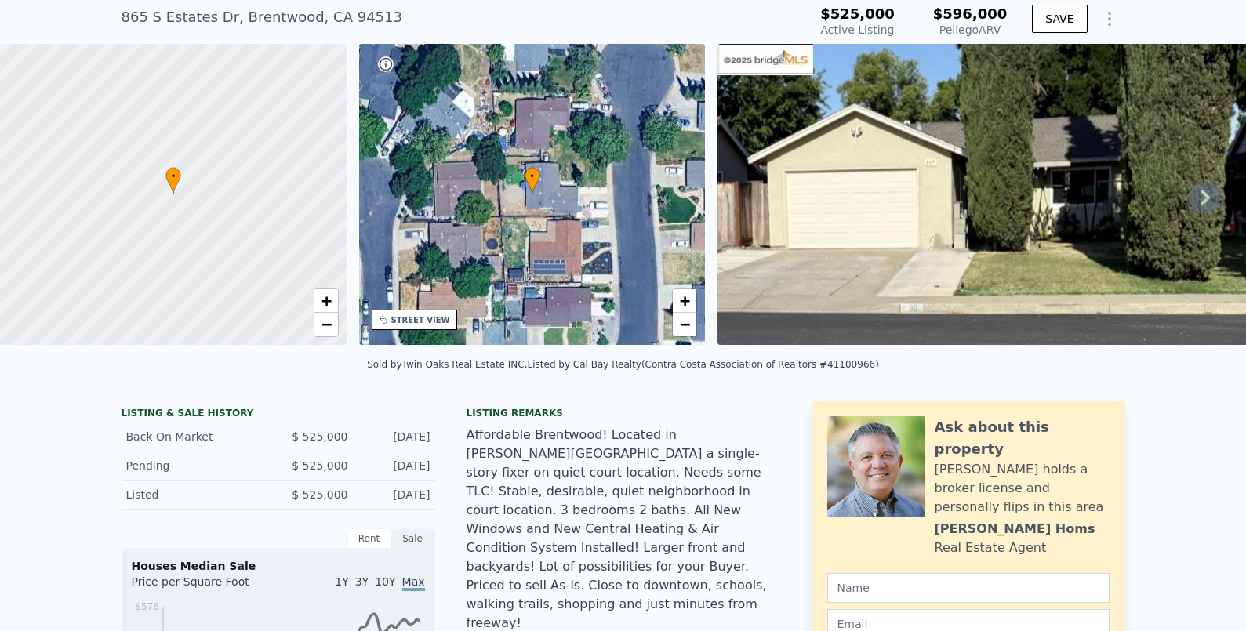
scroll to position [5, 0]
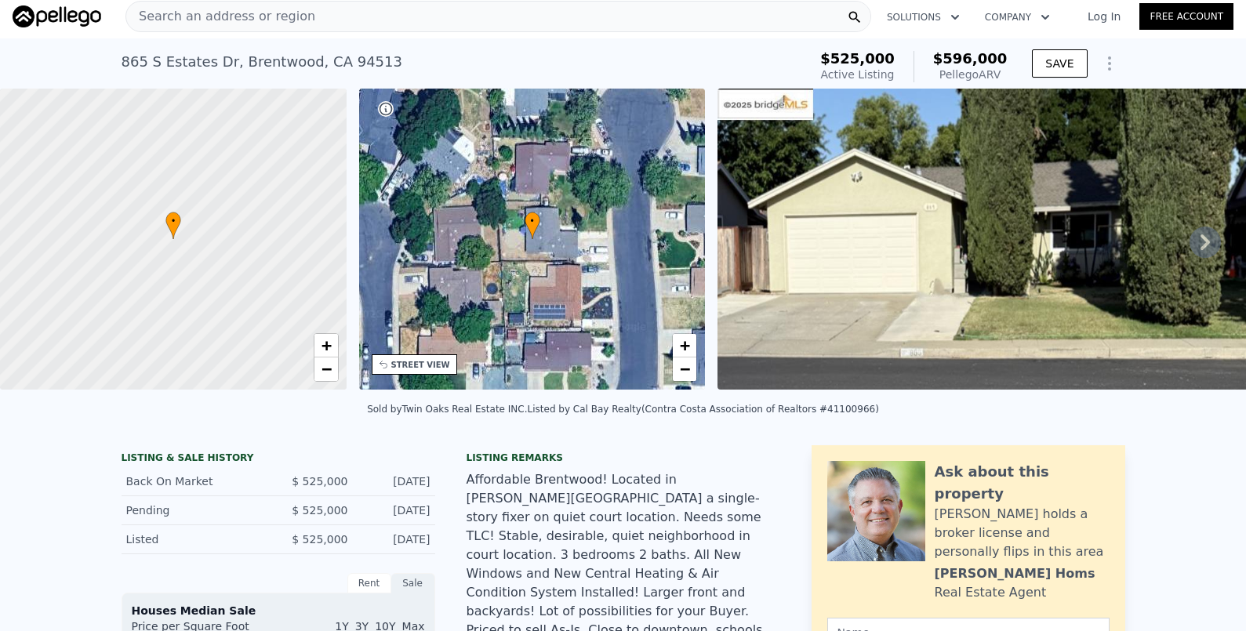
click at [302, 15] on div "Search an address or region" at bounding box center [498, 16] width 746 height 31
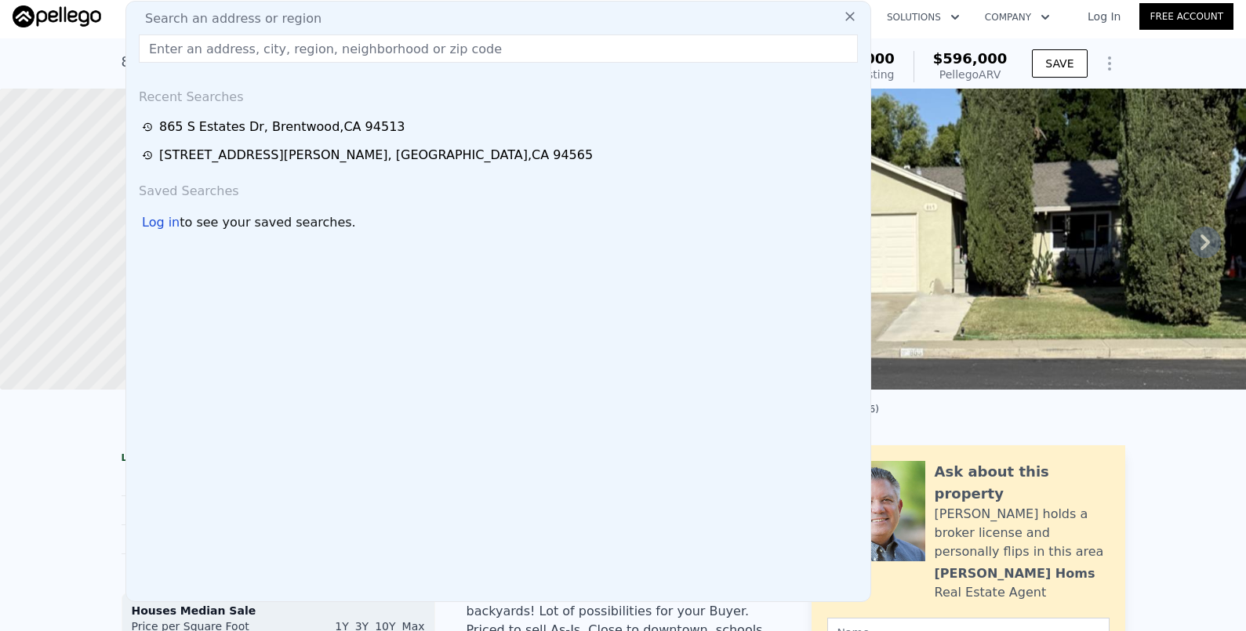
click at [259, 49] on input "text" at bounding box center [498, 49] width 719 height 28
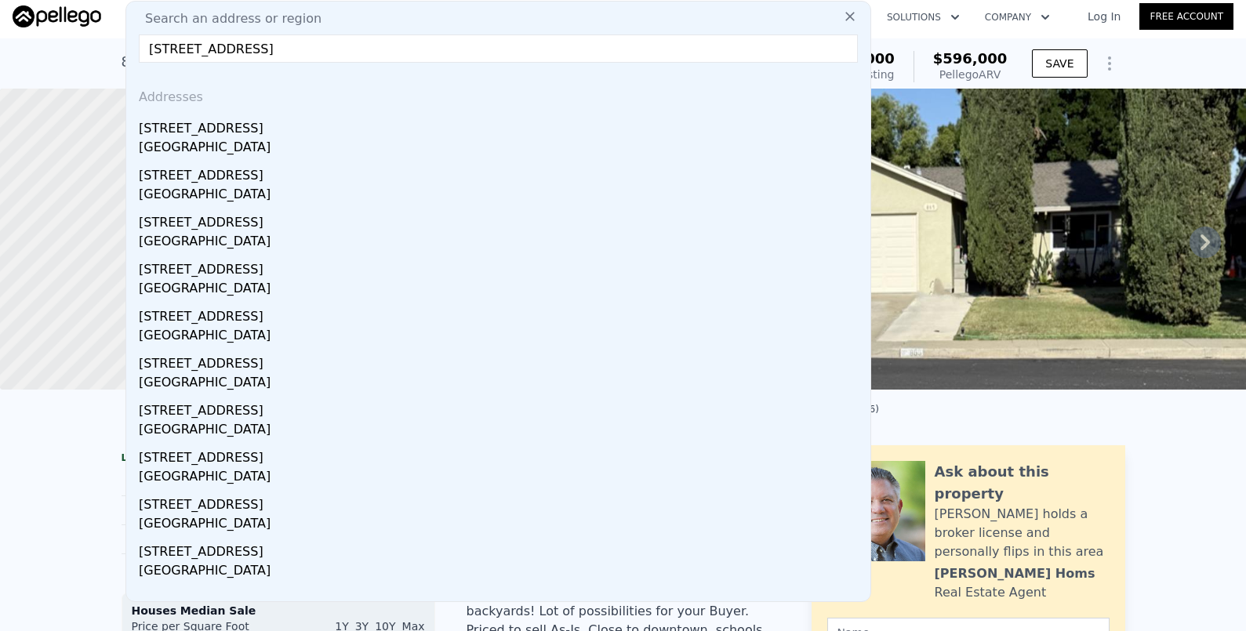
drag, startPoint x: 253, startPoint y: 47, endPoint x: 467, endPoint y: 48, distance: 214.1
click at [467, 48] on input "350 Sherwood St, Redlands, CA 92373" at bounding box center [498, 49] width 719 height 28
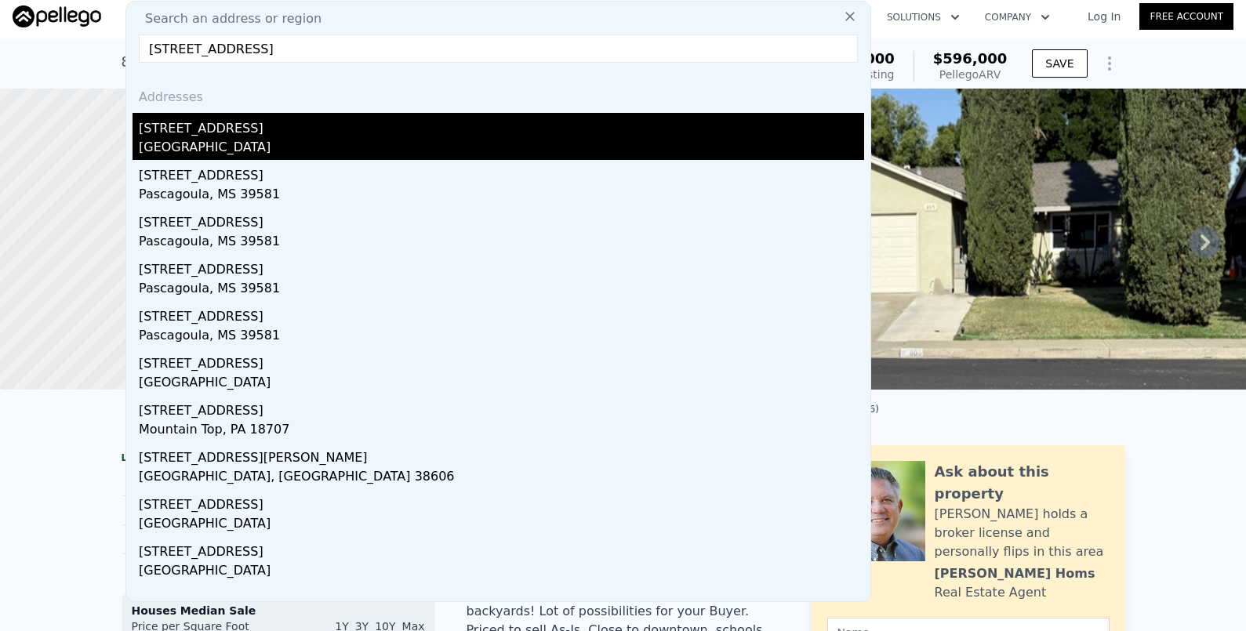
type input "350 Sherwood St"
click at [253, 118] on div "350 Sherwood St" at bounding box center [501, 125] width 725 height 25
type input "1"
type input "1050"
type input "2026"
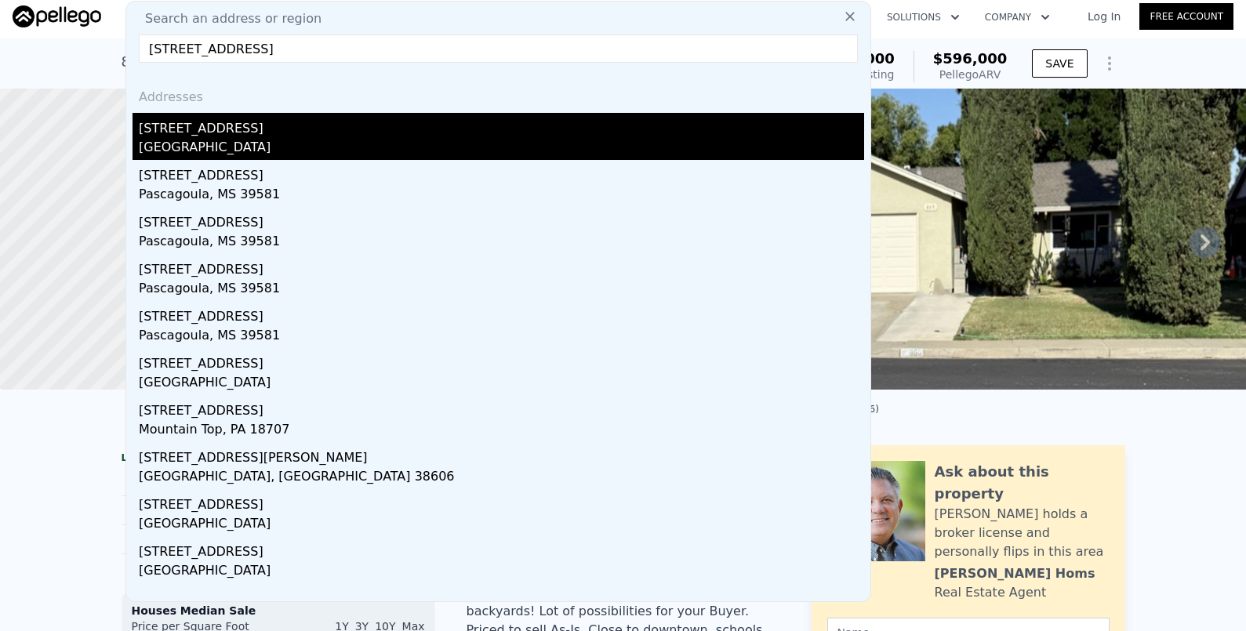
type input "6804"
type input "12000"
type input "$ 670,000"
type input "$ 127,689"
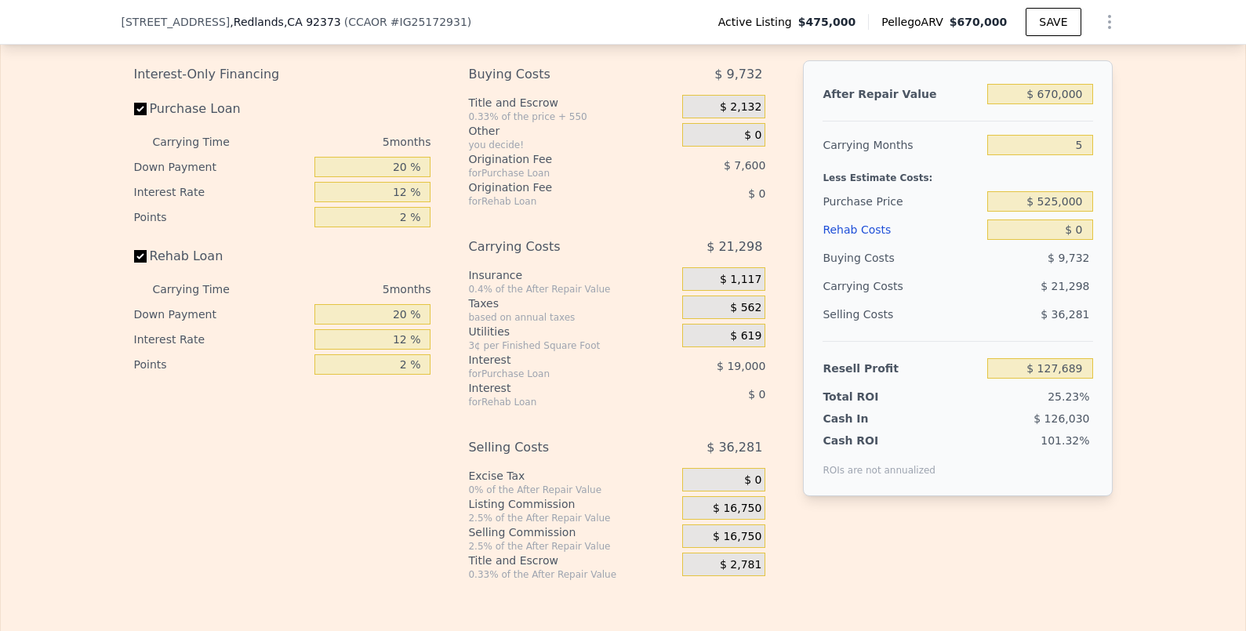
scroll to position [3295, 0]
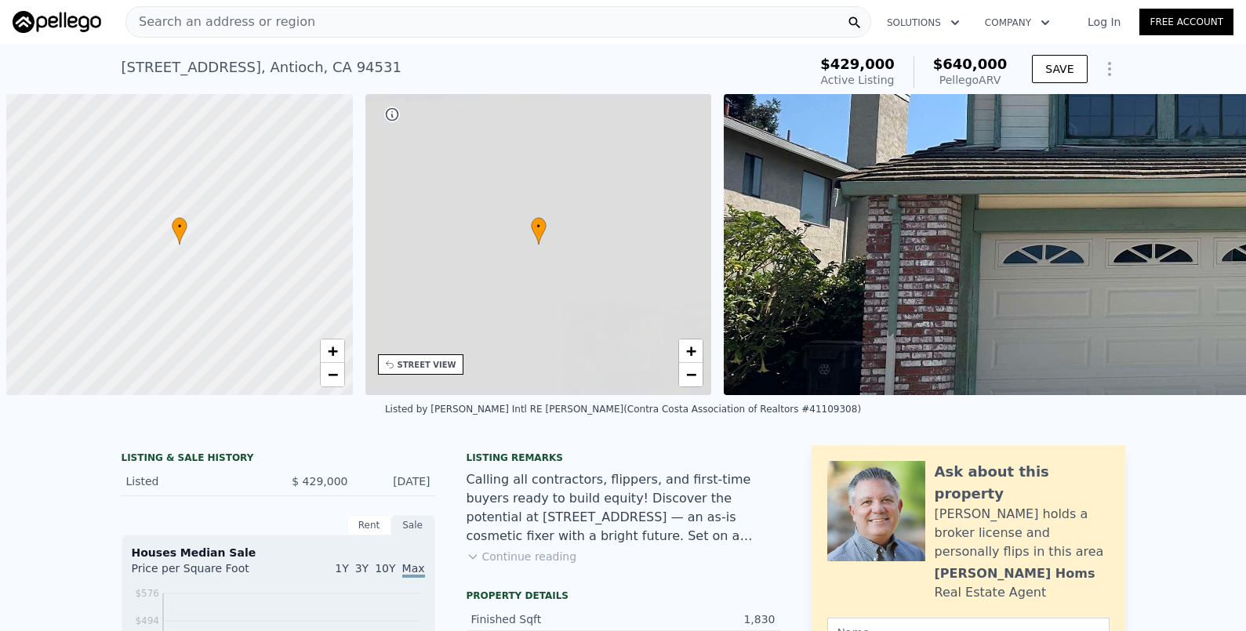
scroll to position [0, 6]
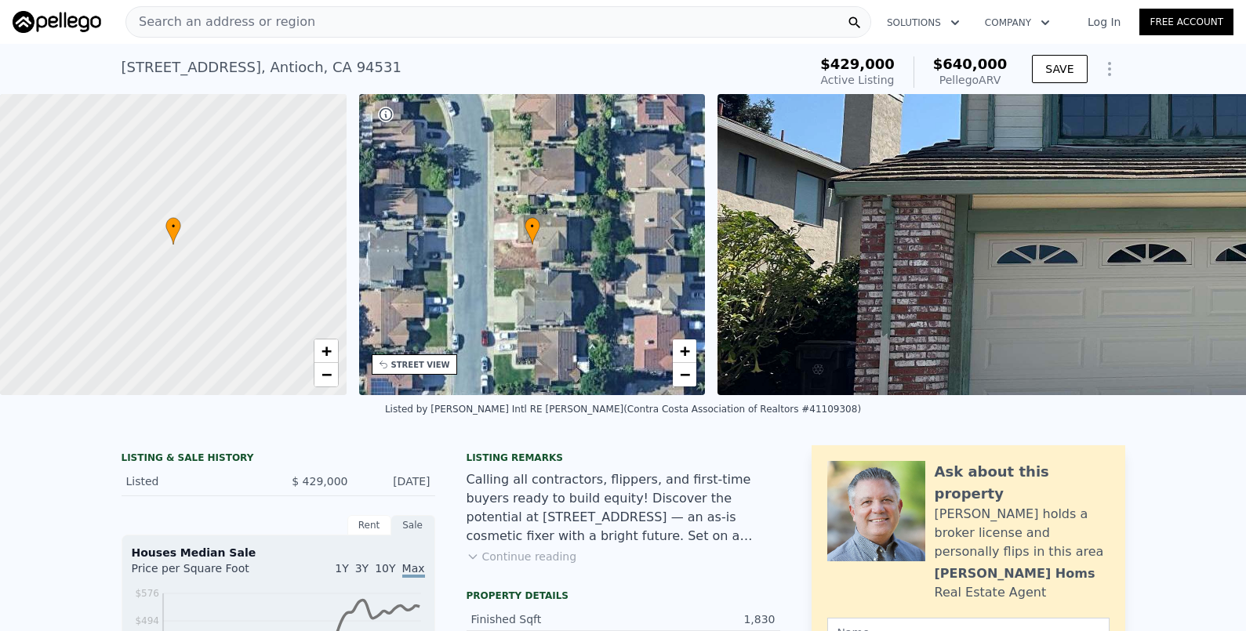
click at [288, 18] on span "Search an address or region" at bounding box center [220, 22] width 189 height 19
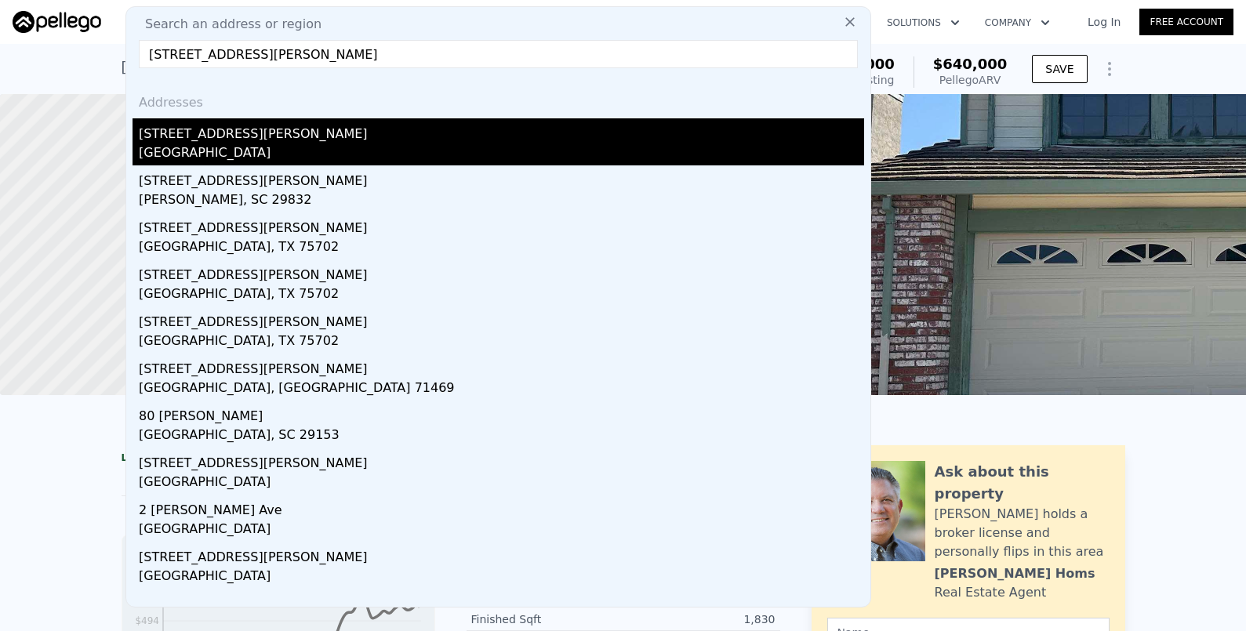
type input "[STREET_ADDRESS][PERSON_NAME]"
click at [358, 134] on div "[STREET_ADDRESS][PERSON_NAME]" at bounding box center [501, 130] width 725 height 25
